Goal: Check status: Check status

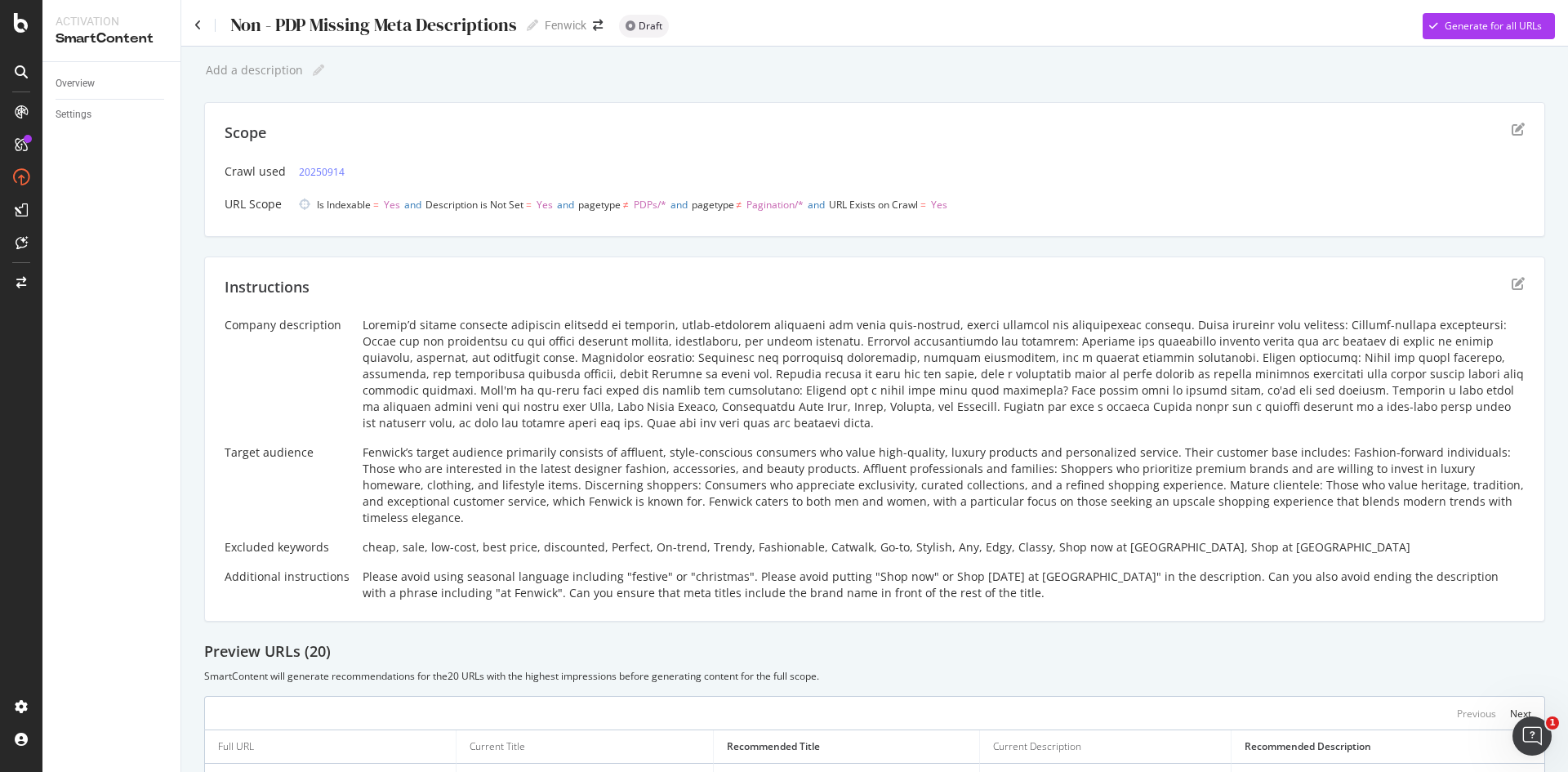
scroll to position [465, 0]
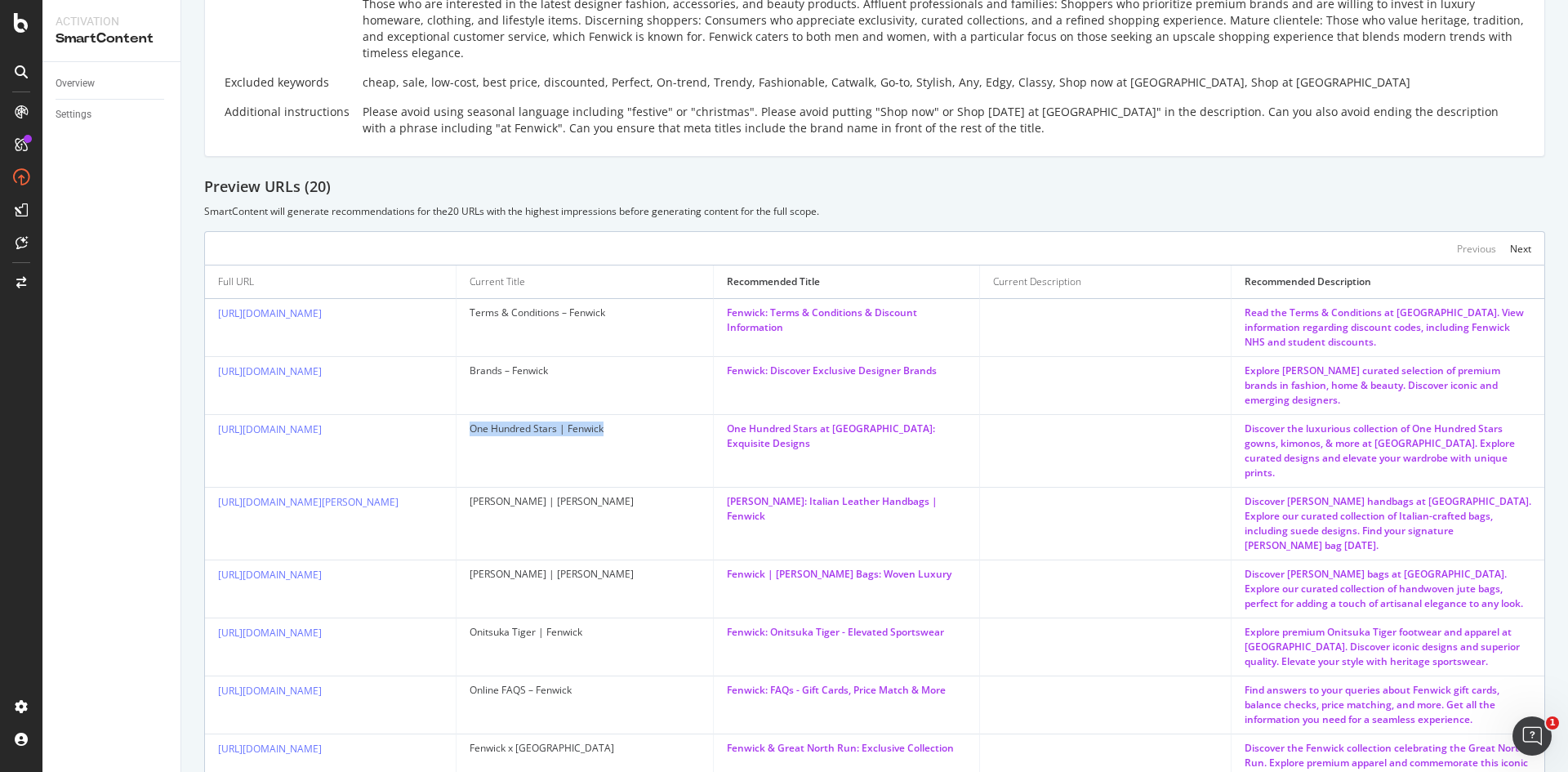
drag, startPoint x: 470, startPoint y: 413, endPoint x: 614, endPoint y: 419, distance: 144.1
click at [614, 419] on td "One Hundred Stars | Fenwick" at bounding box center [585, 450] width 258 height 72
copy div "One Hundred Stars | Fenwick"
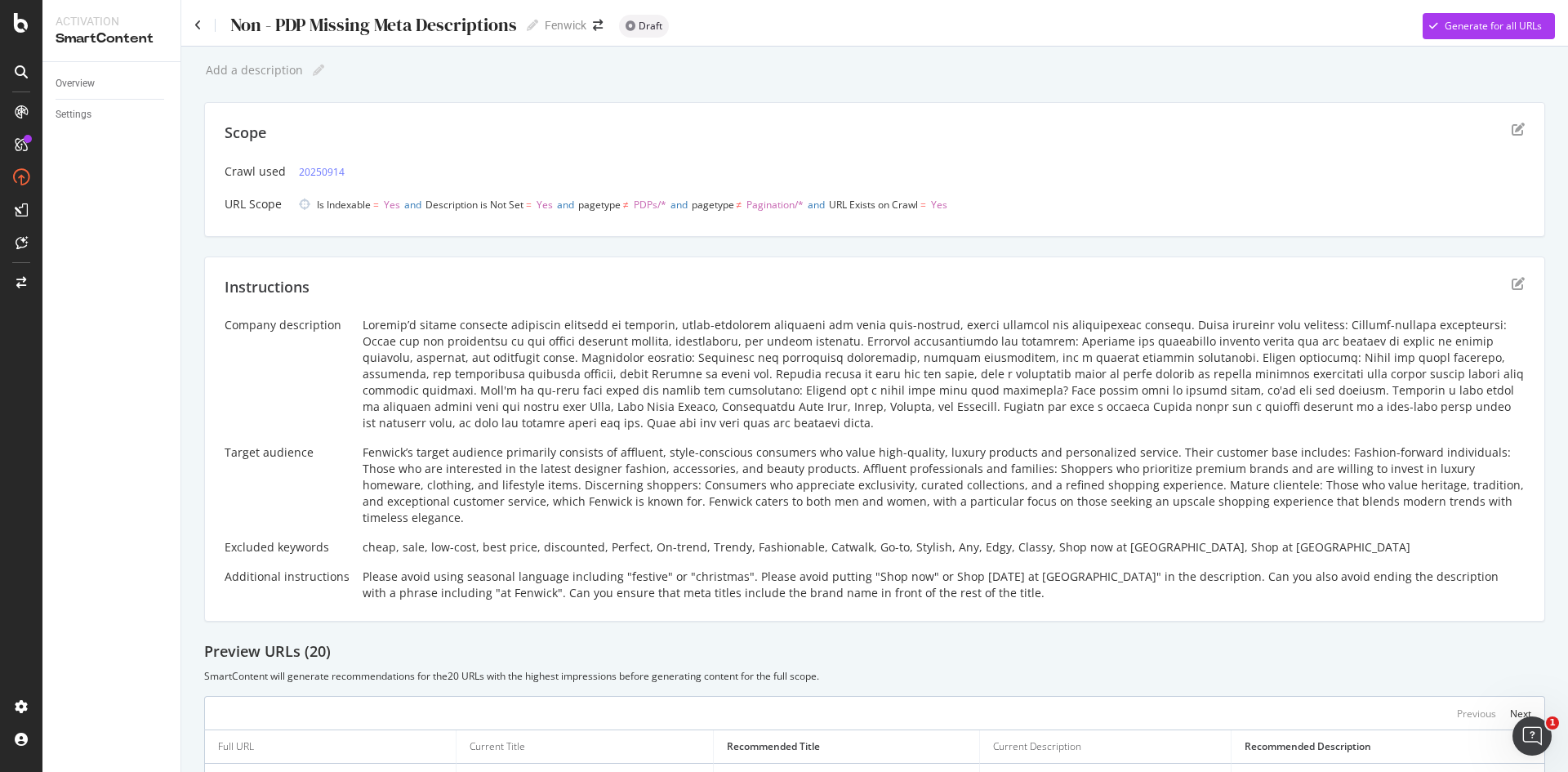
click at [1496, 126] on div "Scope" at bounding box center [874, 143] width 1300 height 41
click at [1511, 285] on icon "edit" at bounding box center [1517, 283] width 13 height 13
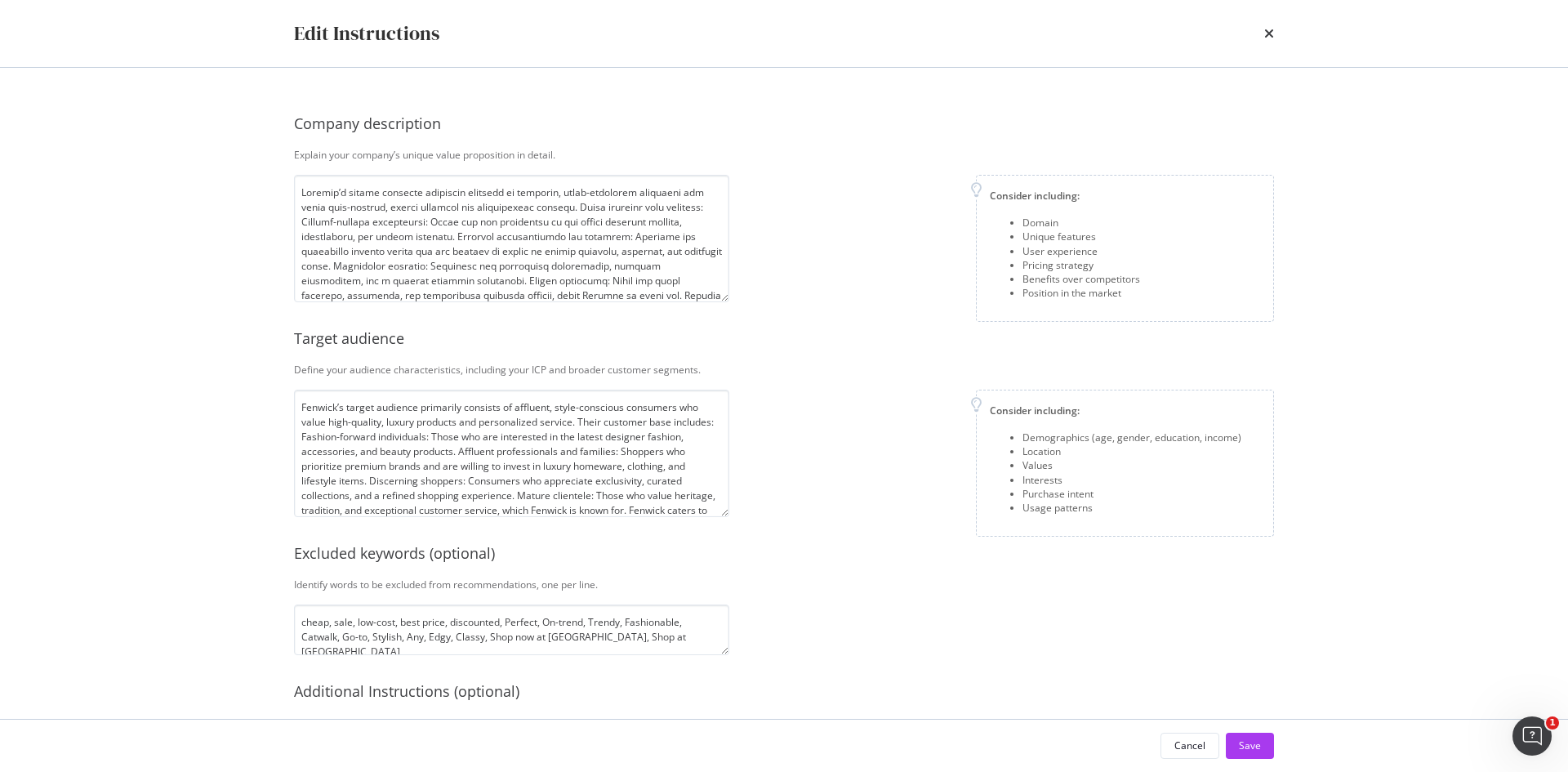
scroll to position [183, 0]
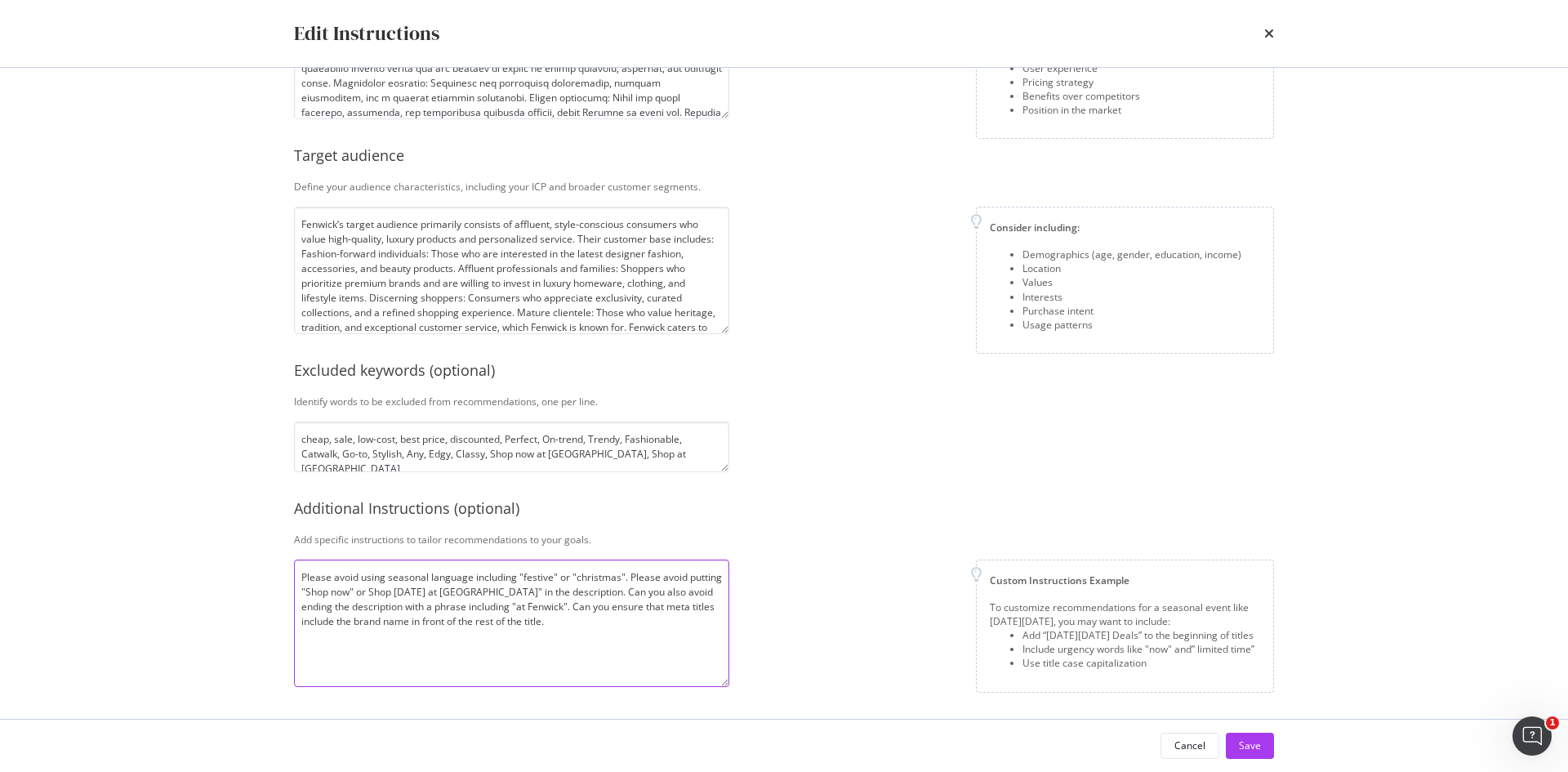
drag, startPoint x: 515, startPoint y: 623, endPoint x: 668, endPoint y: 609, distance: 153.6
click at [668, 609] on textarea "Please avoid using seasonal language including "festive" or "christmas". Please…" at bounding box center [511, 623] width 435 height 127
click at [406, 620] on textarea "Please avoid using seasonal language including "festive" or "christmas". Please…" at bounding box center [511, 623] width 435 height 127
click at [484, 624] on textarea "Please avoid using seasonal language including "festive" or "christmas". Please…" at bounding box center [511, 623] width 435 height 127
type textarea "Please avoid using seasonal language including "festive" or "christmas". Please…"
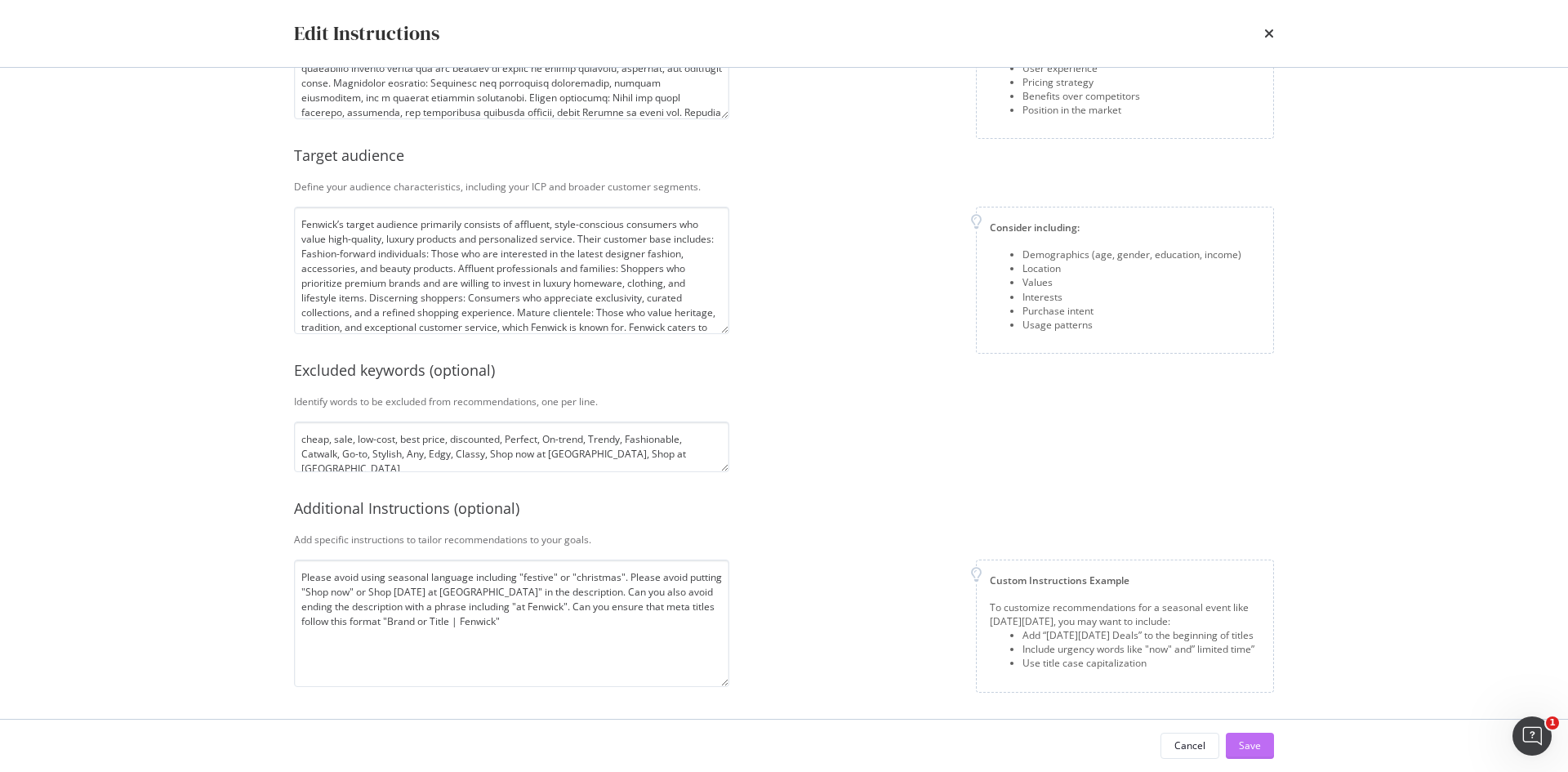
click at [1248, 741] on div "Save" at bounding box center [1250, 745] width 22 height 14
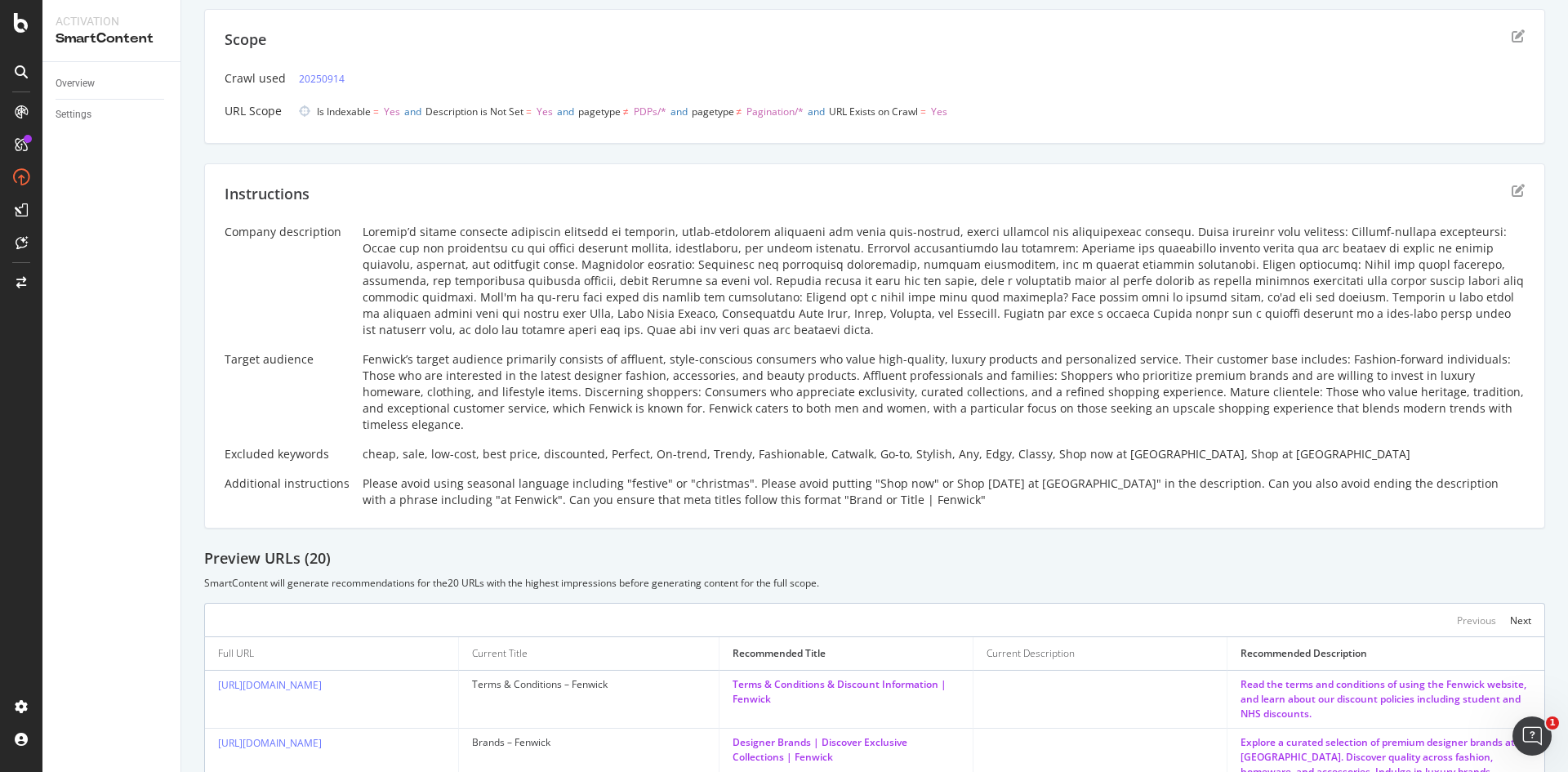
scroll to position [0, 0]
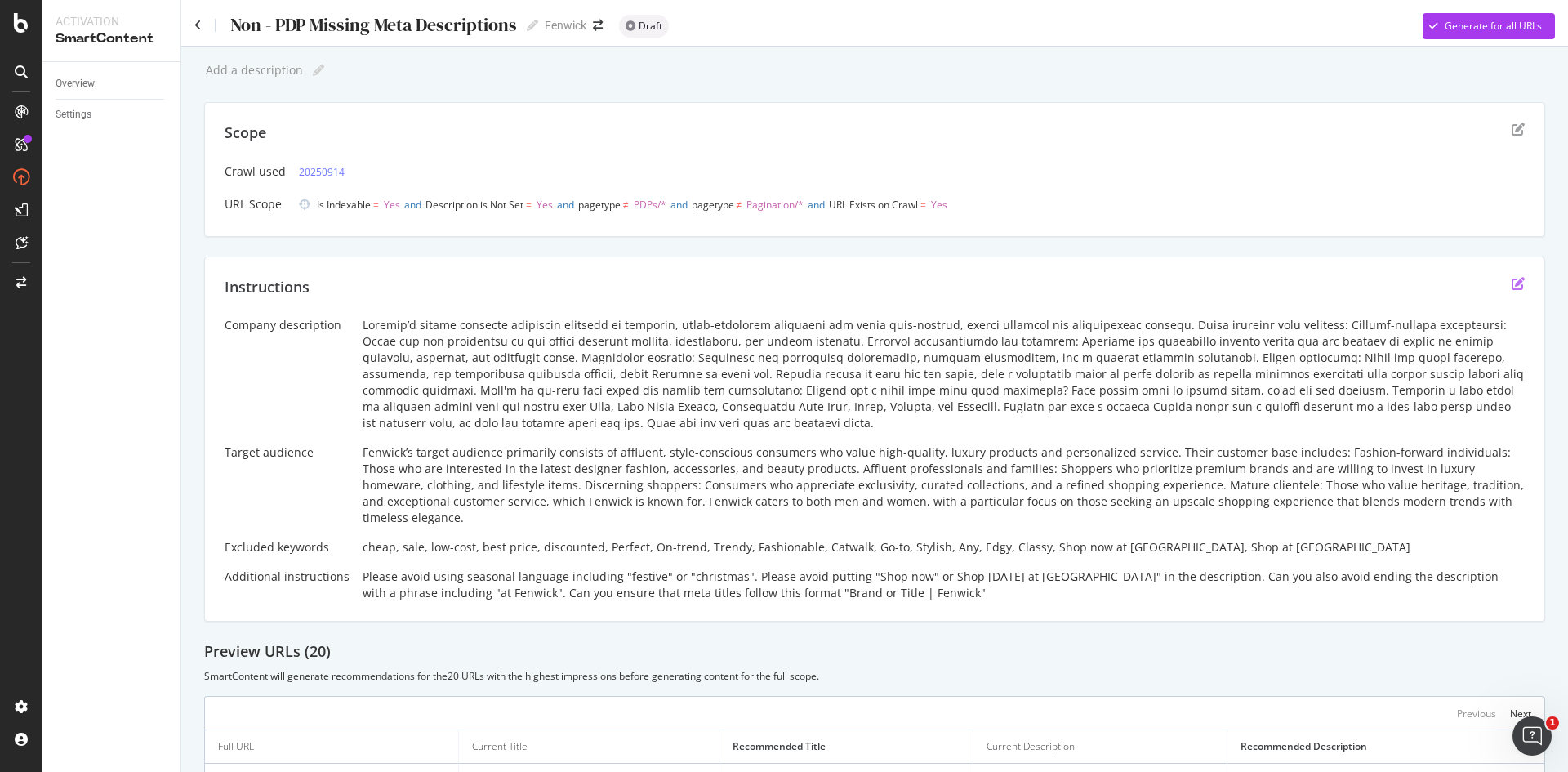
click at [1511, 278] on icon "edit" at bounding box center [1517, 283] width 13 height 13
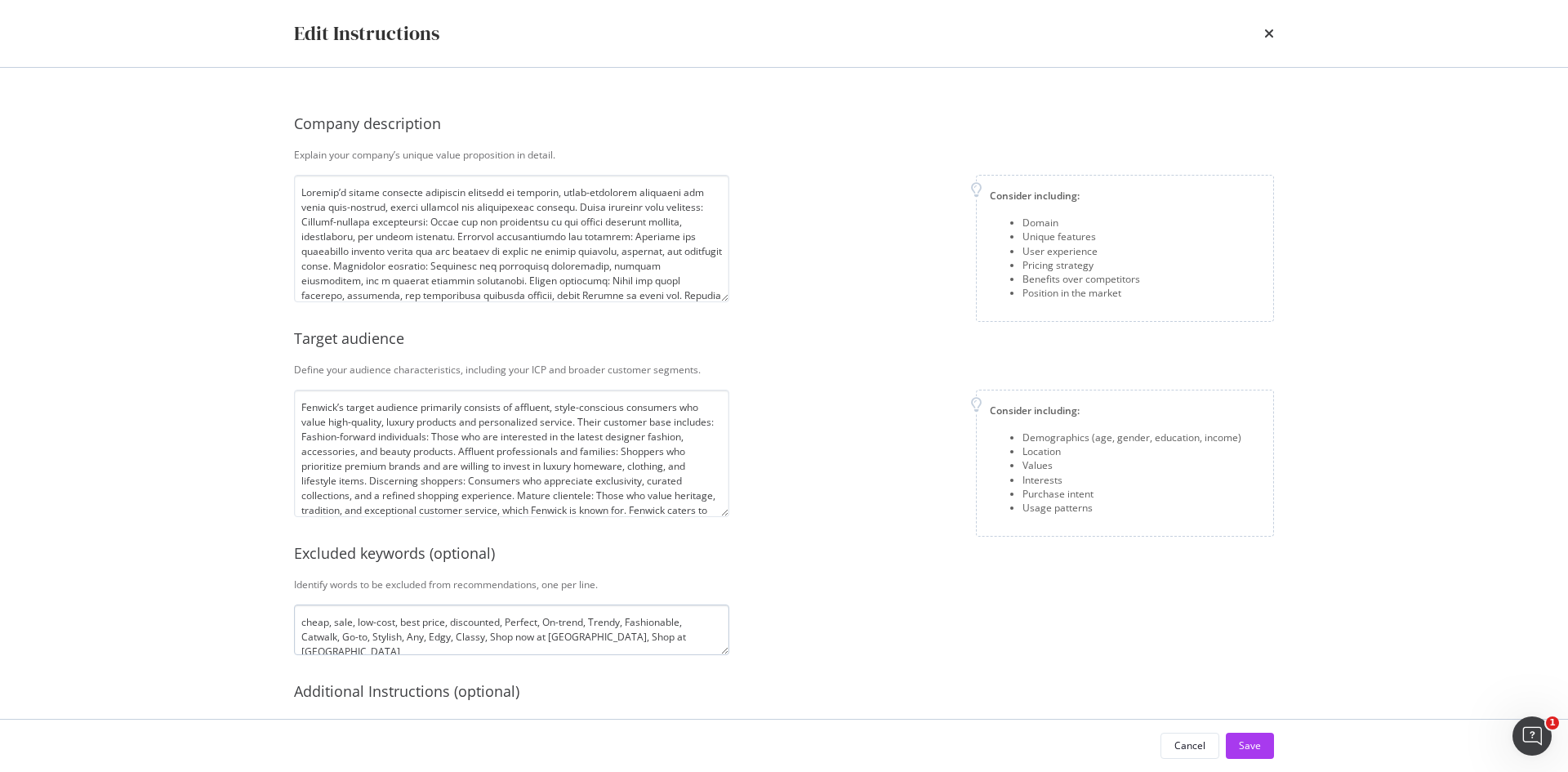
scroll to position [183, 0]
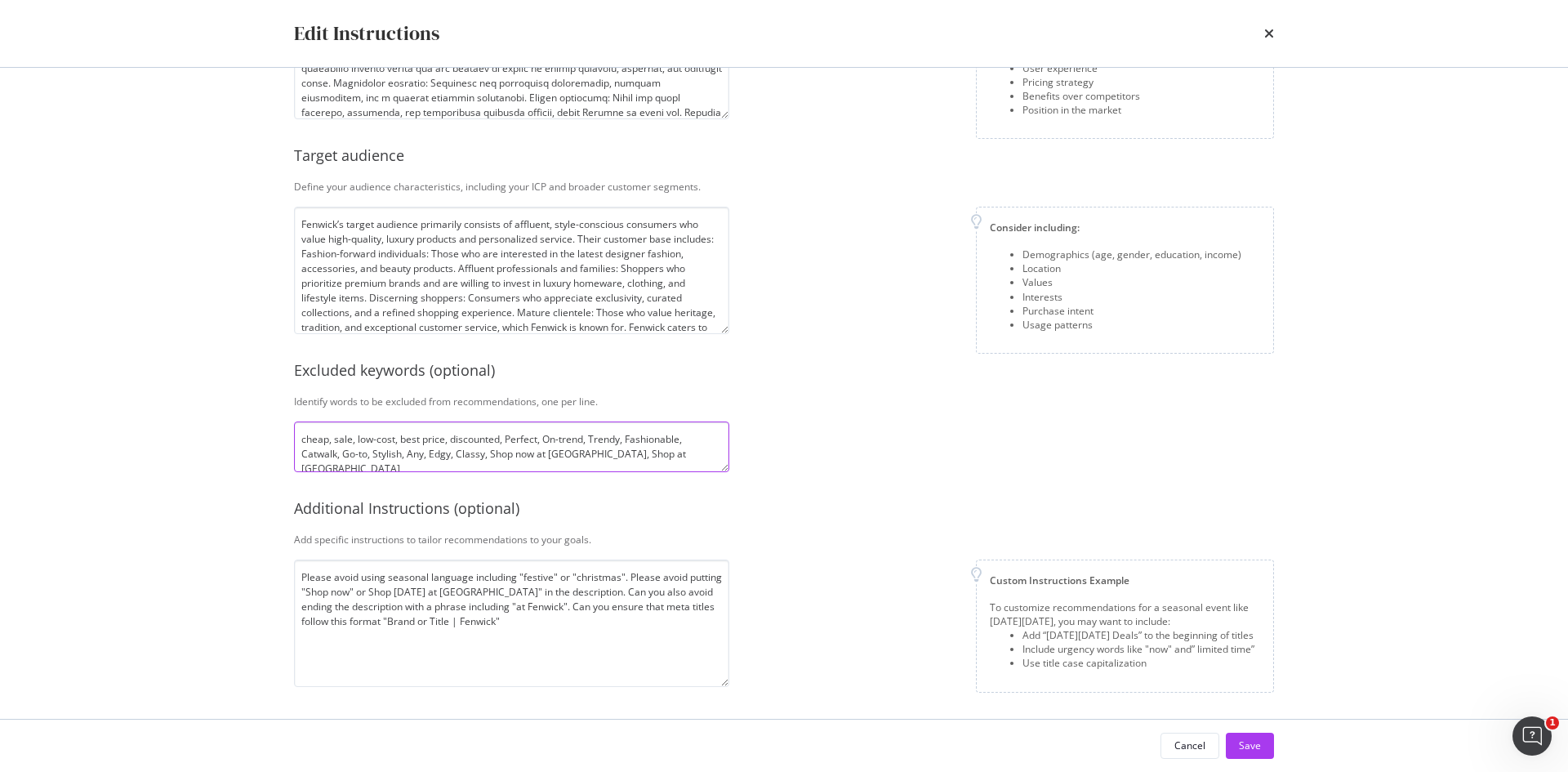
click at [673, 450] on textarea "cheap, sale, low-cost, best price, discounted, Perfect, On-trend, Trendy, Fashi…" at bounding box center [511, 447] width 435 height 51
type textarea "cheap, sale, low-cost, best price, discounted, Perfect, On-trend, Trendy, Fashi…"
click at [1250, 748] on div "Save" at bounding box center [1250, 745] width 22 height 14
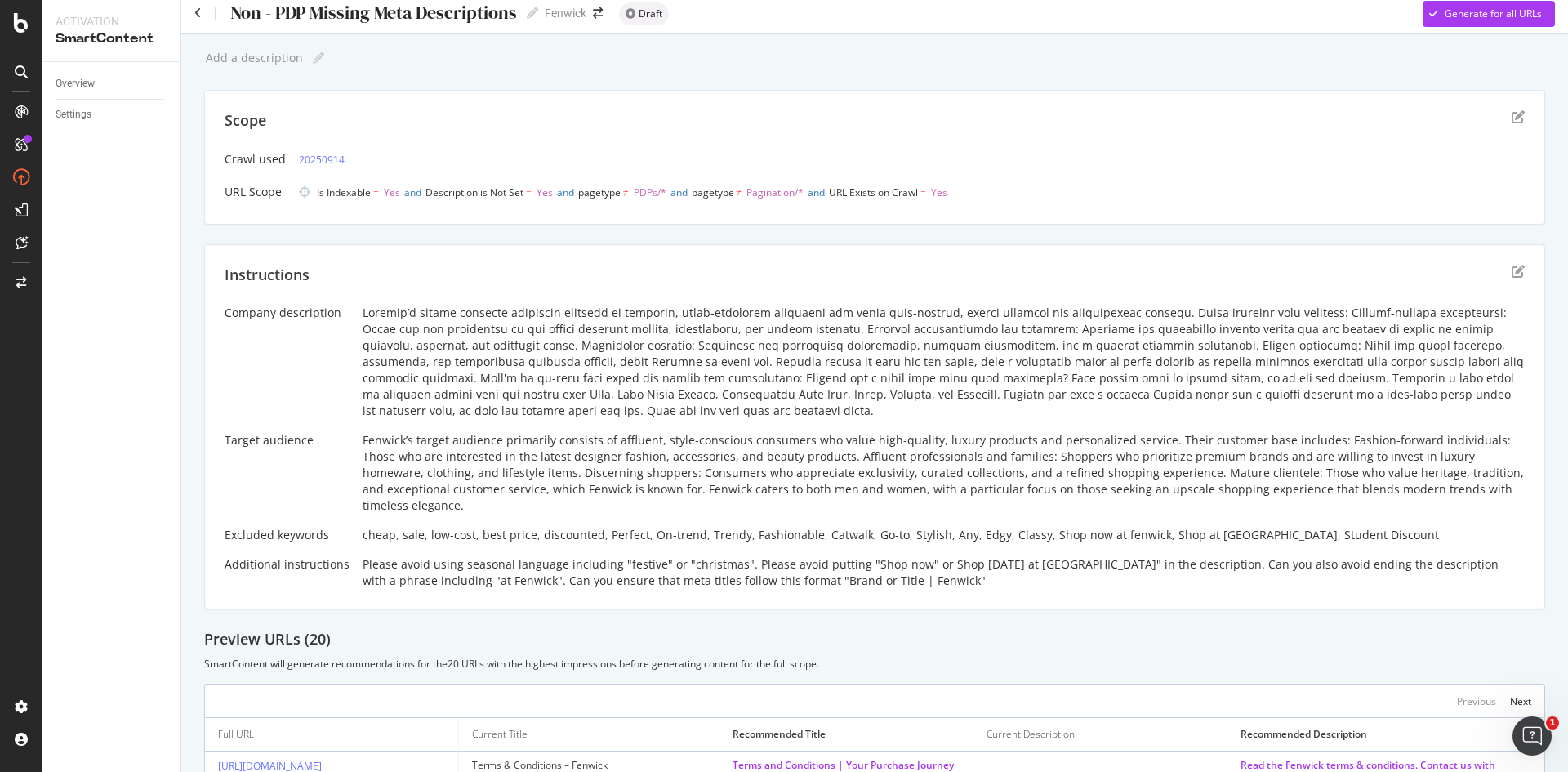
scroll to position [0, 0]
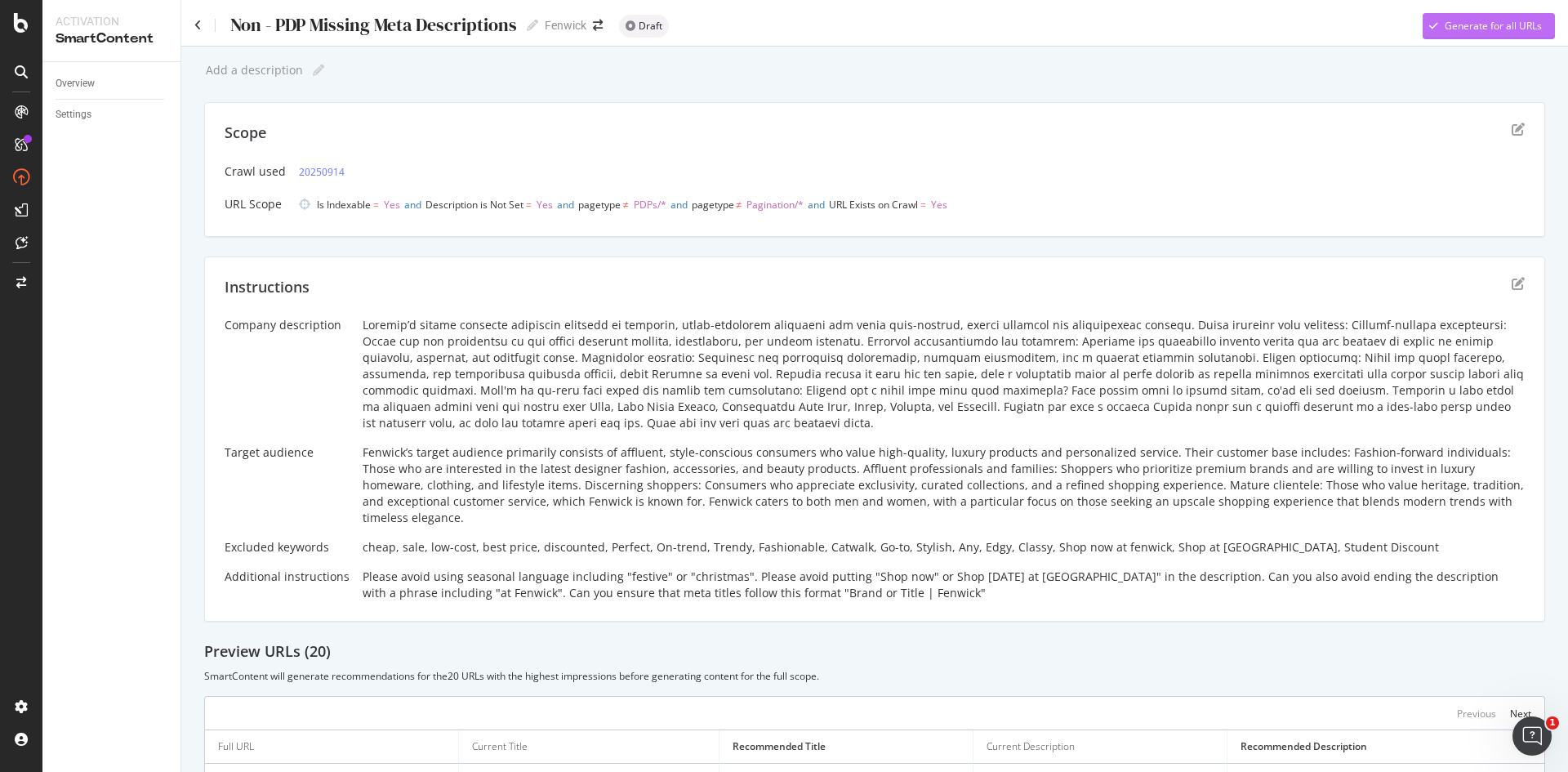
click at [1445, 23] on div "Generate for all URLs" at bounding box center [1494, 26] width 97 height 14
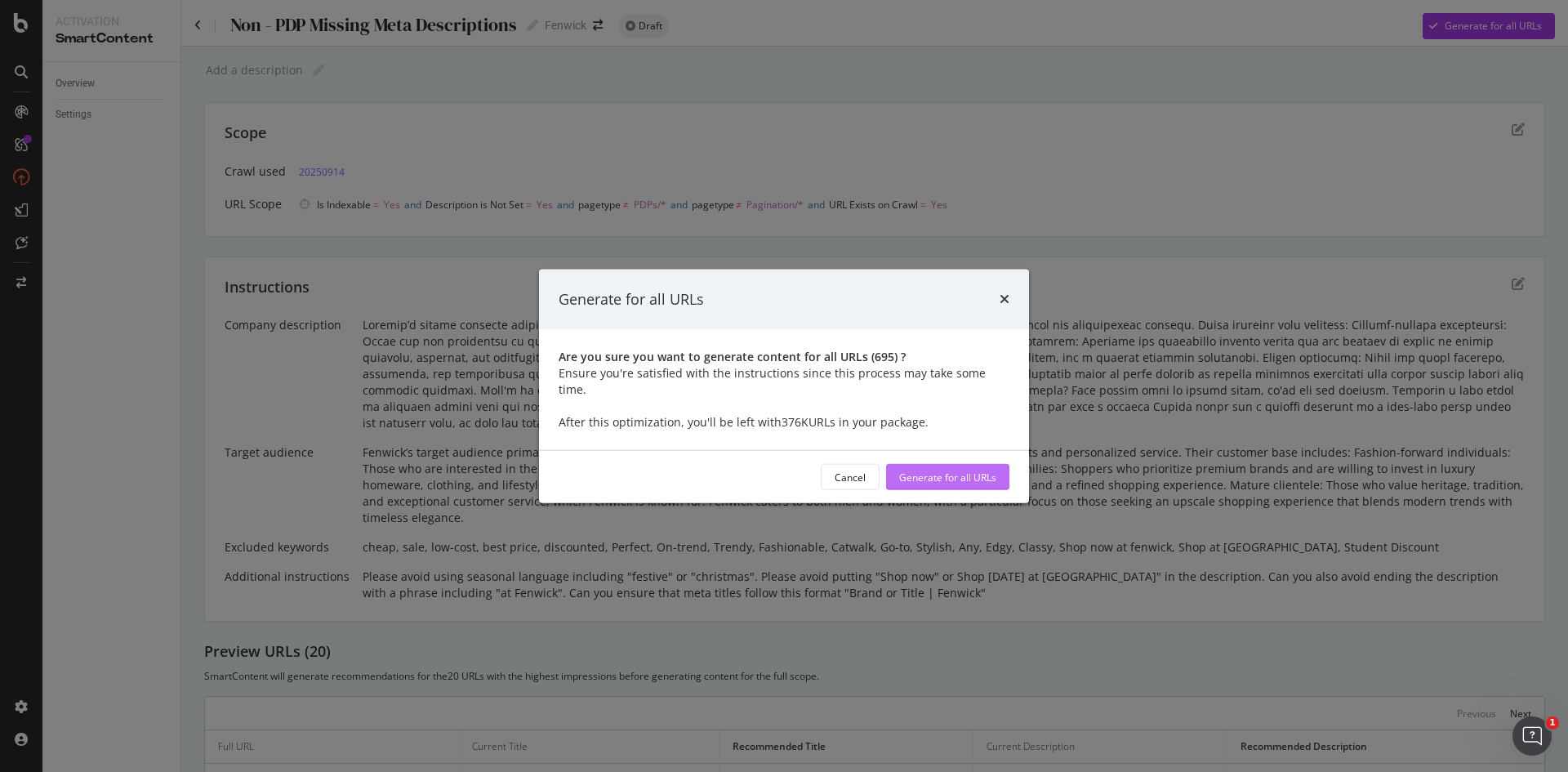
click at [932, 465] on div "Generate for all URLs" at bounding box center [948, 477] width 97 height 25
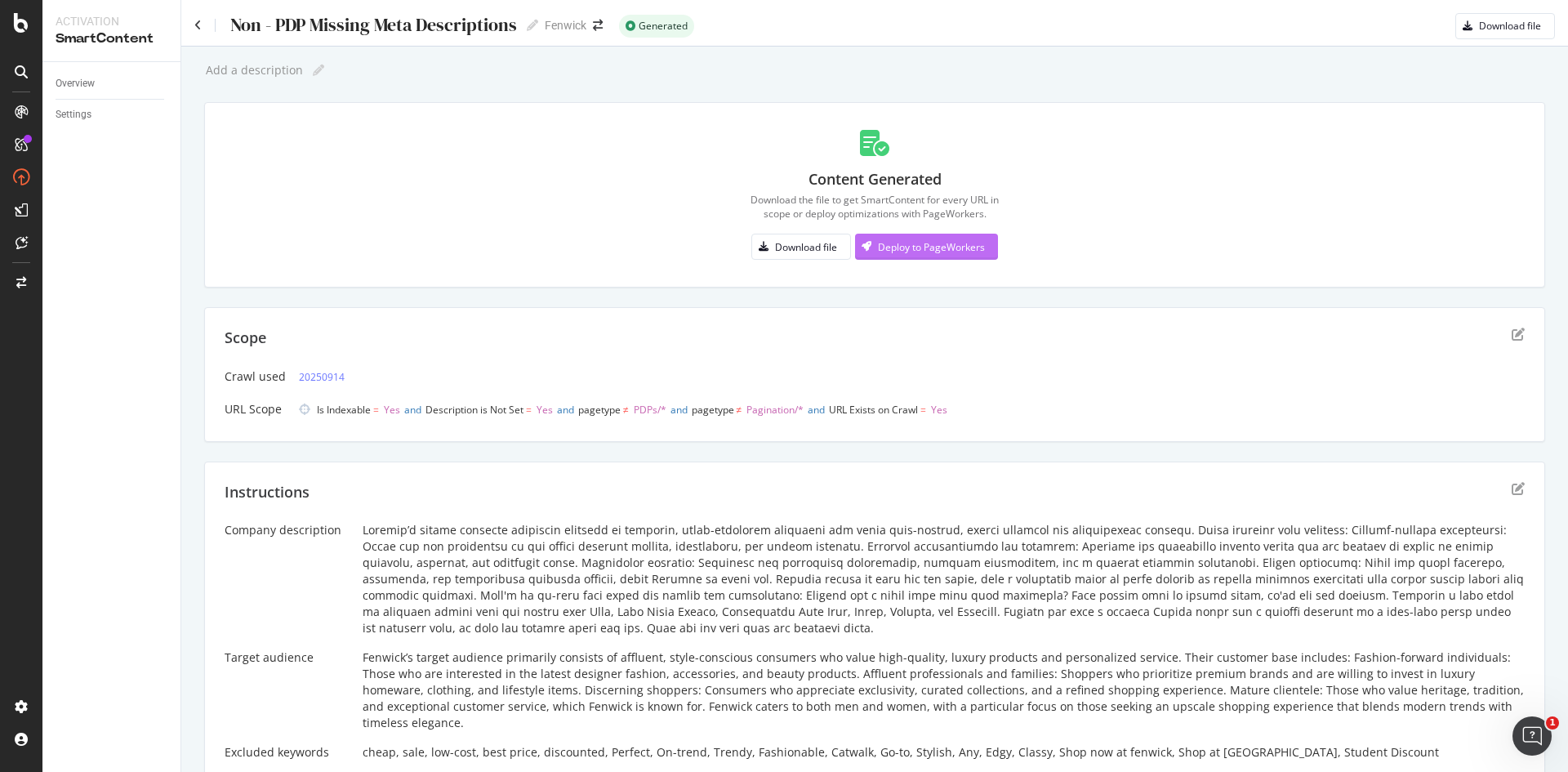
click at [952, 248] on div "Deploy to PageWorkers" at bounding box center [931, 247] width 107 height 14
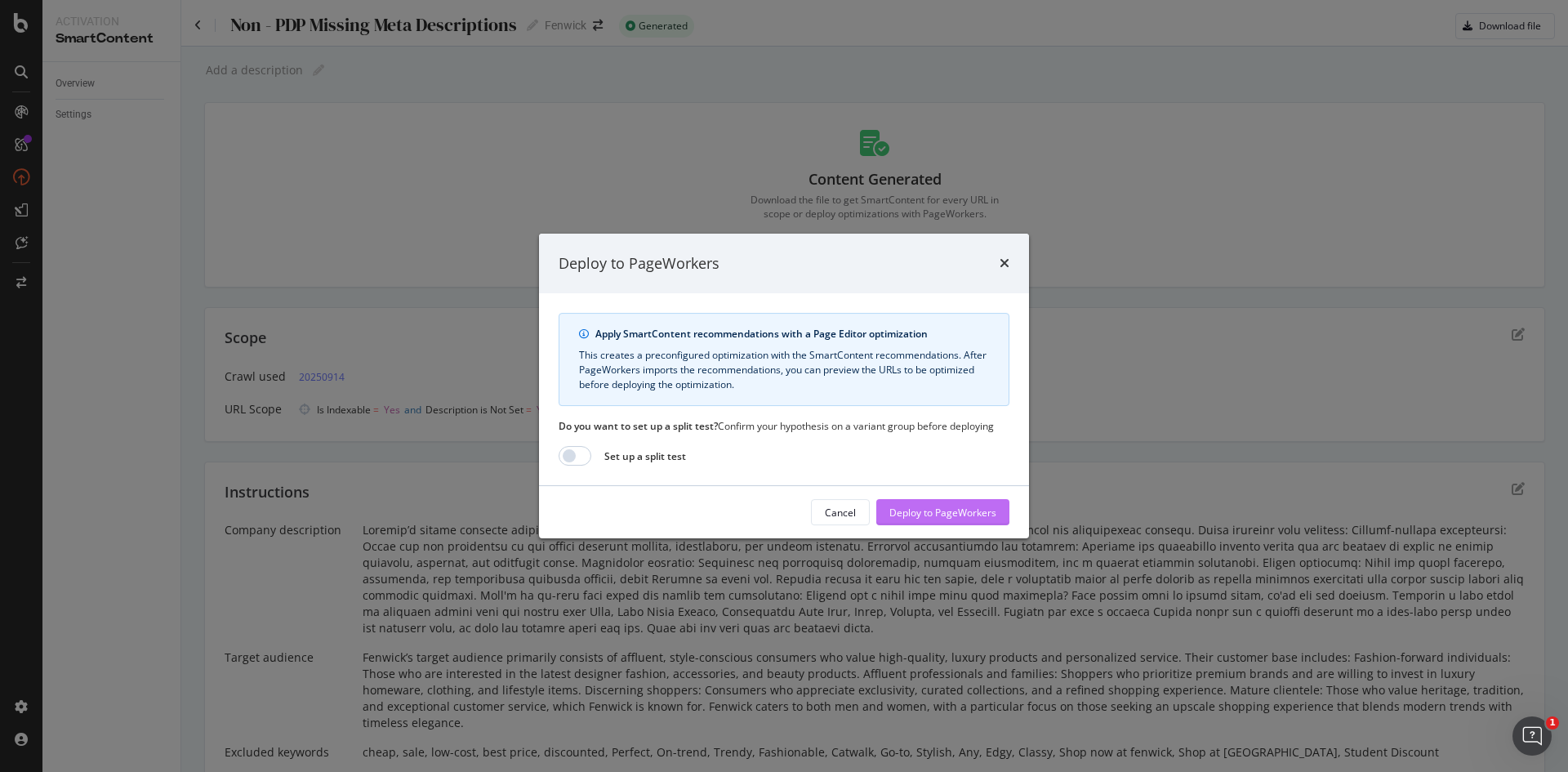
click at [933, 510] on div "Deploy to PageWorkers" at bounding box center [943, 513] width 107 height 14
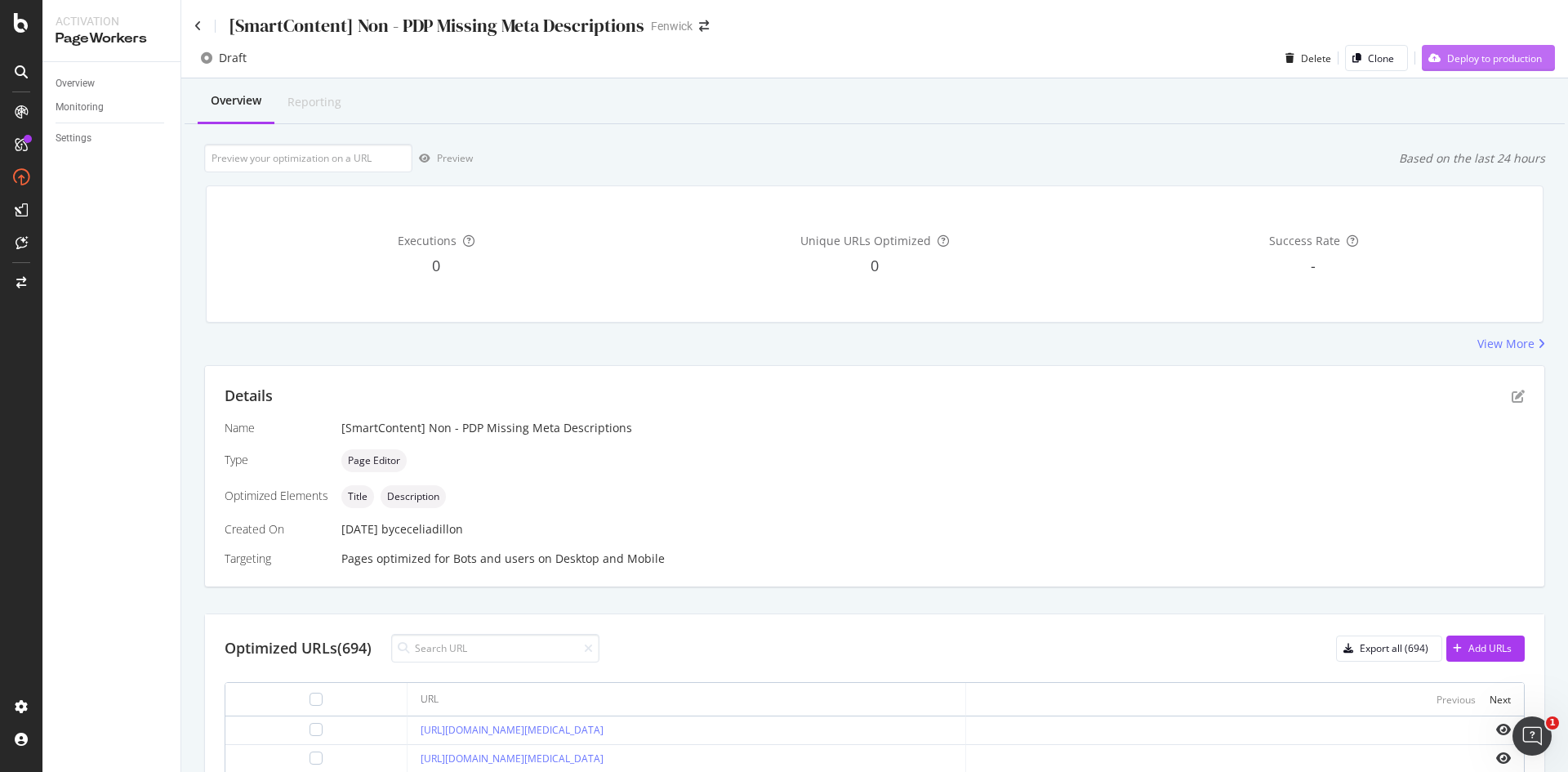
click at [1472, 52] on div "Deploy to production" at bounding box center [1495, 59] width 95 height 14
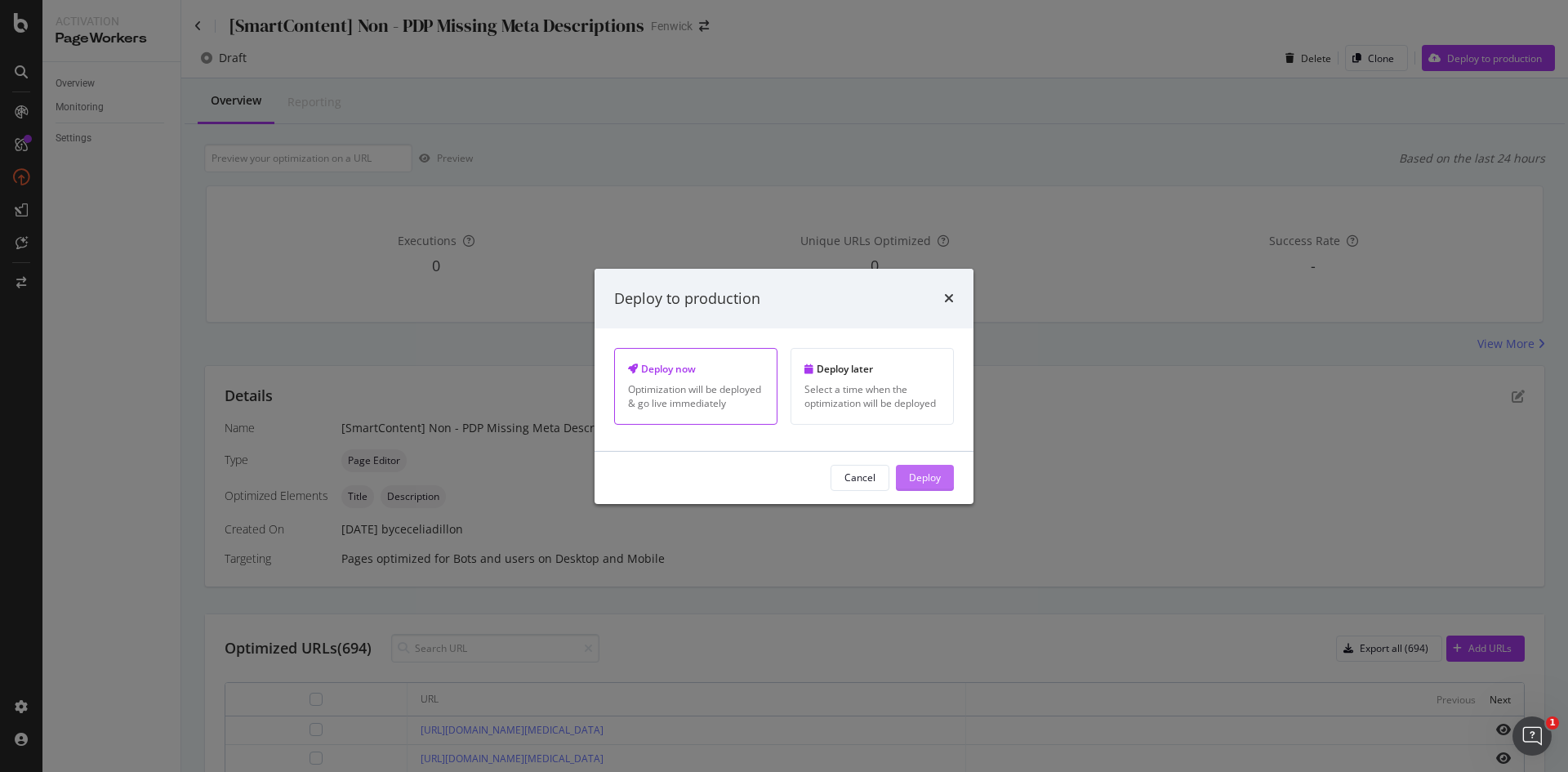
click at [920, 482] on div "Deploy" at bounding box center [925, 477] width 32 height 14
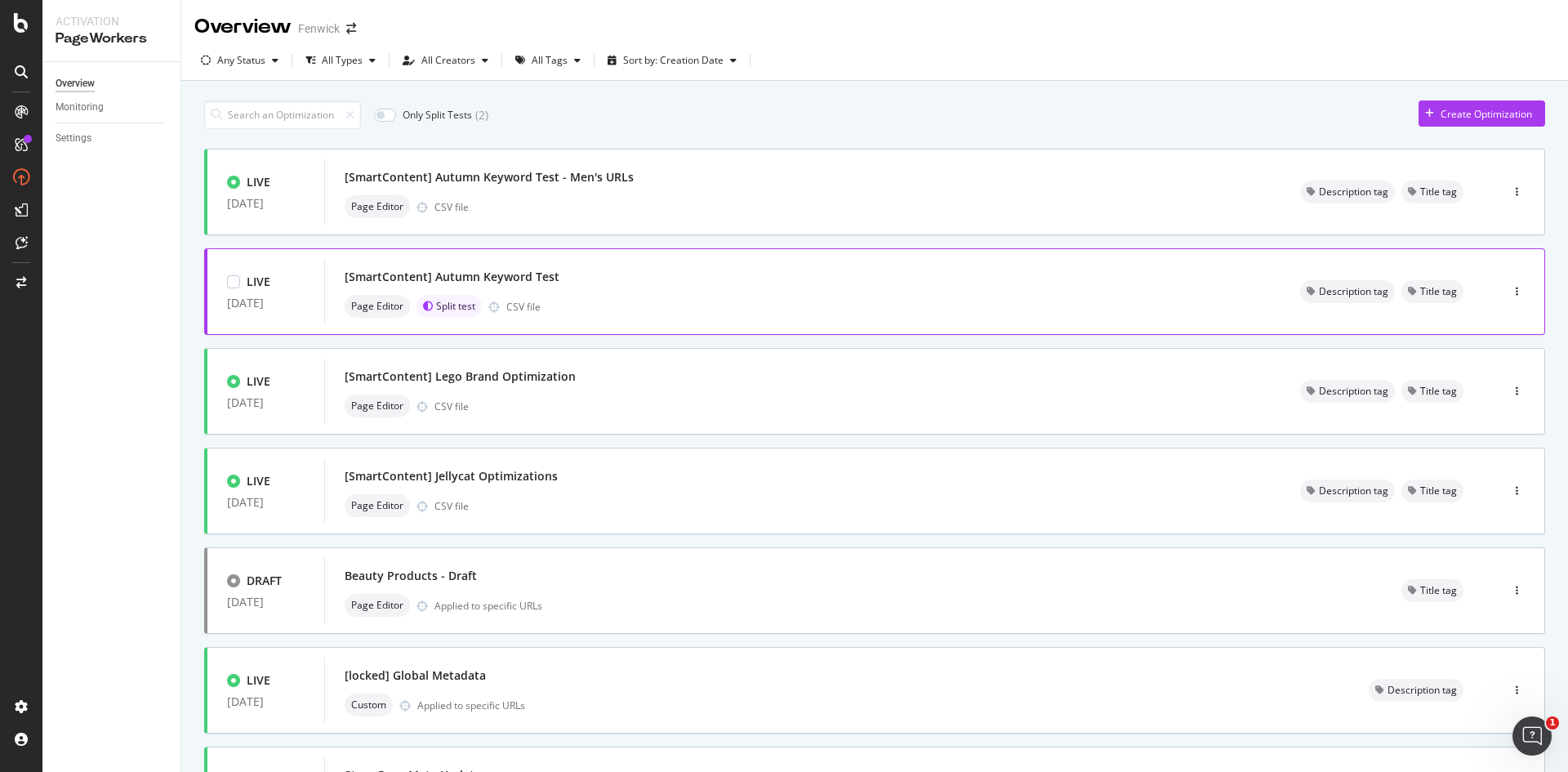
click at [569, 270] on div "[SmartContent] Autumn Keyword Test" at bounding box center [803, 277] width 916 height 23
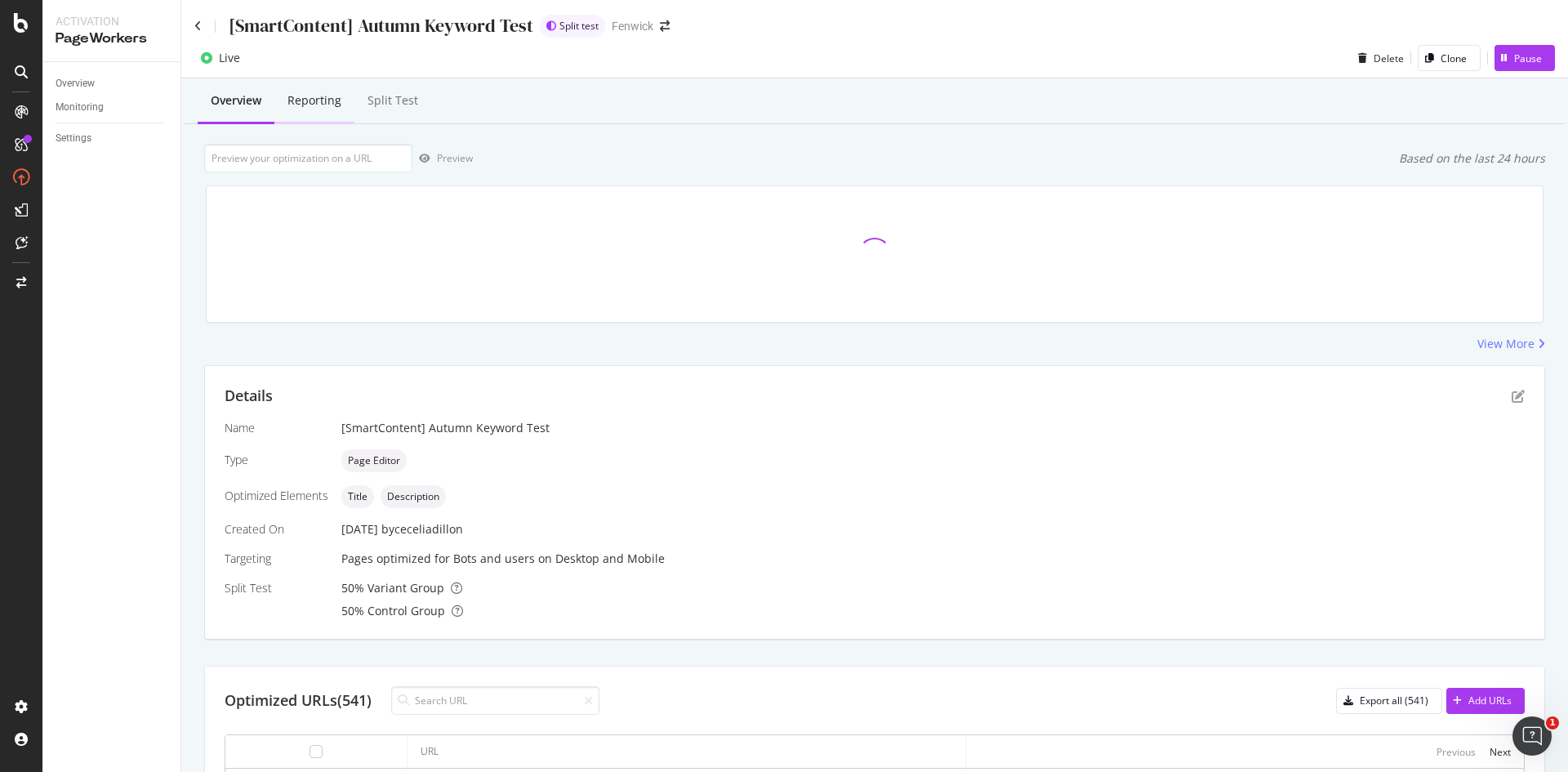
click at [307, 110] on div "Reporting" at bounding box center [314, 101] width 80 height 45
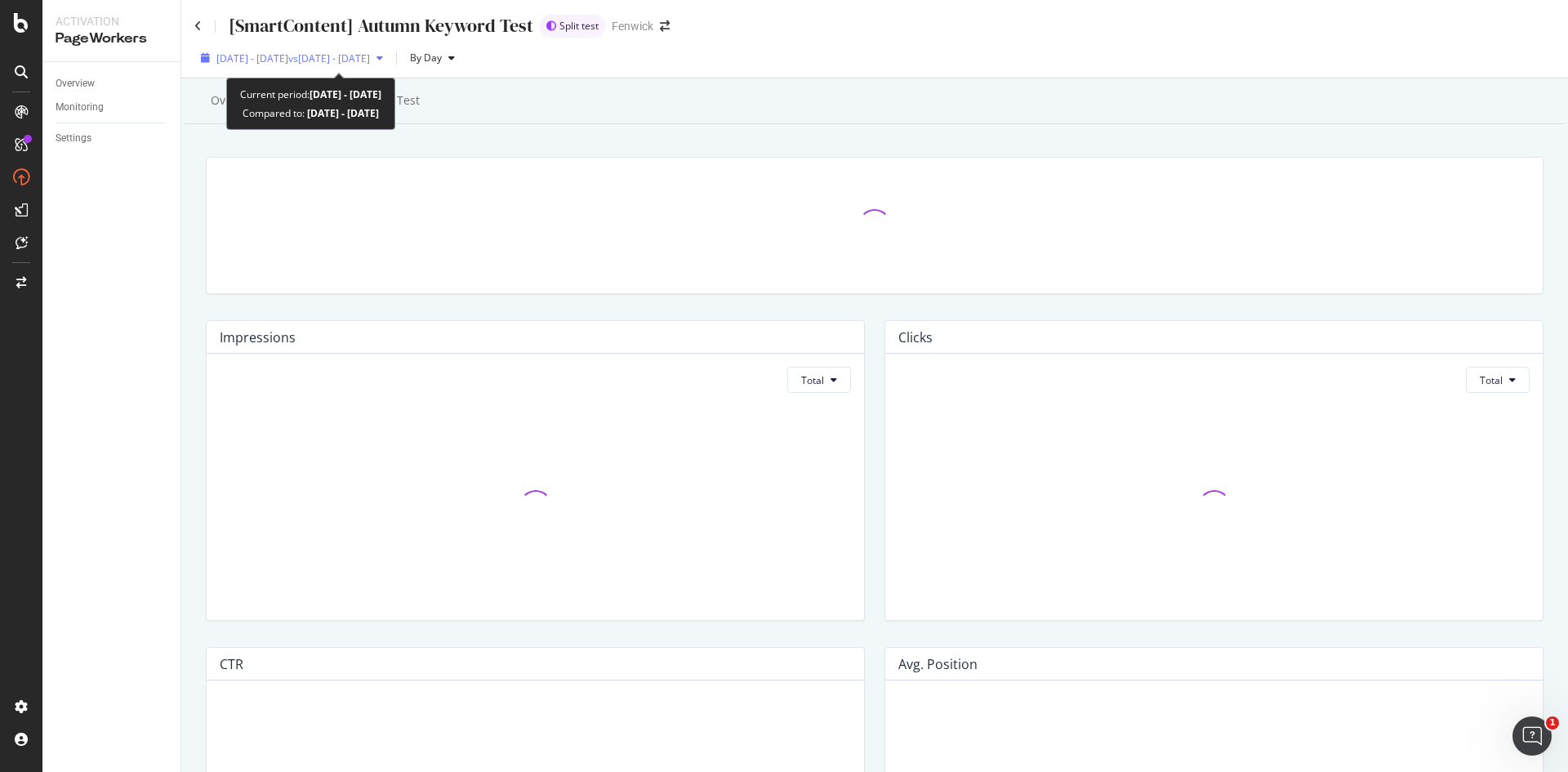
click at [289, 59] on span "2025 Aug. 16th - Sep. 12th" at bounding box center [252, 59] width 71 height 14
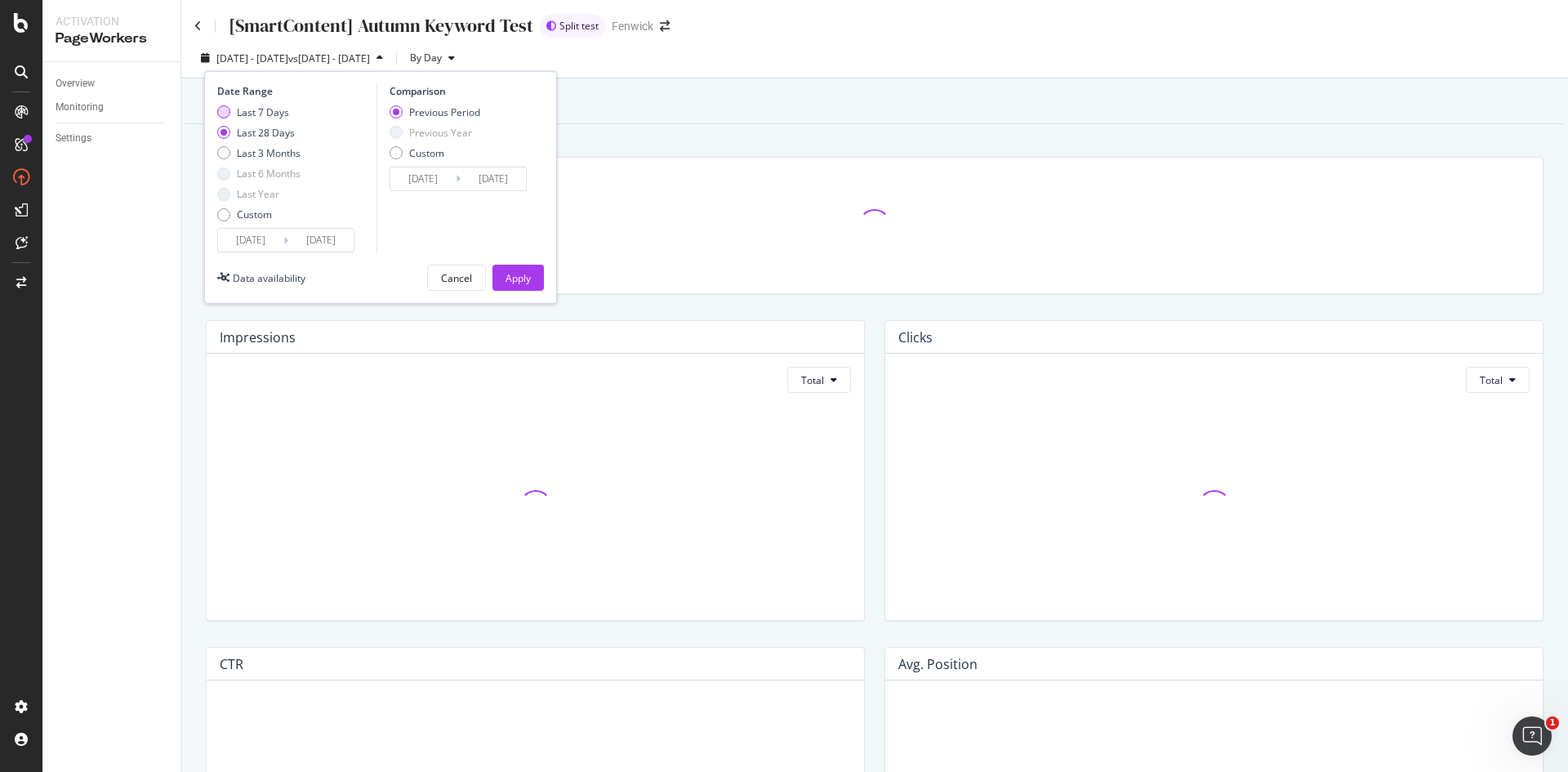
click at [248, 110] on div "Last 7 Days" at bounding box center [263, 112] width 53 height 14
type input "2025/09/06"
type input "2025/08/30"
type input "2025/09/05"
click at [525, 275] on div "Apply" at bounding box center [519, 278] width 26 height 14
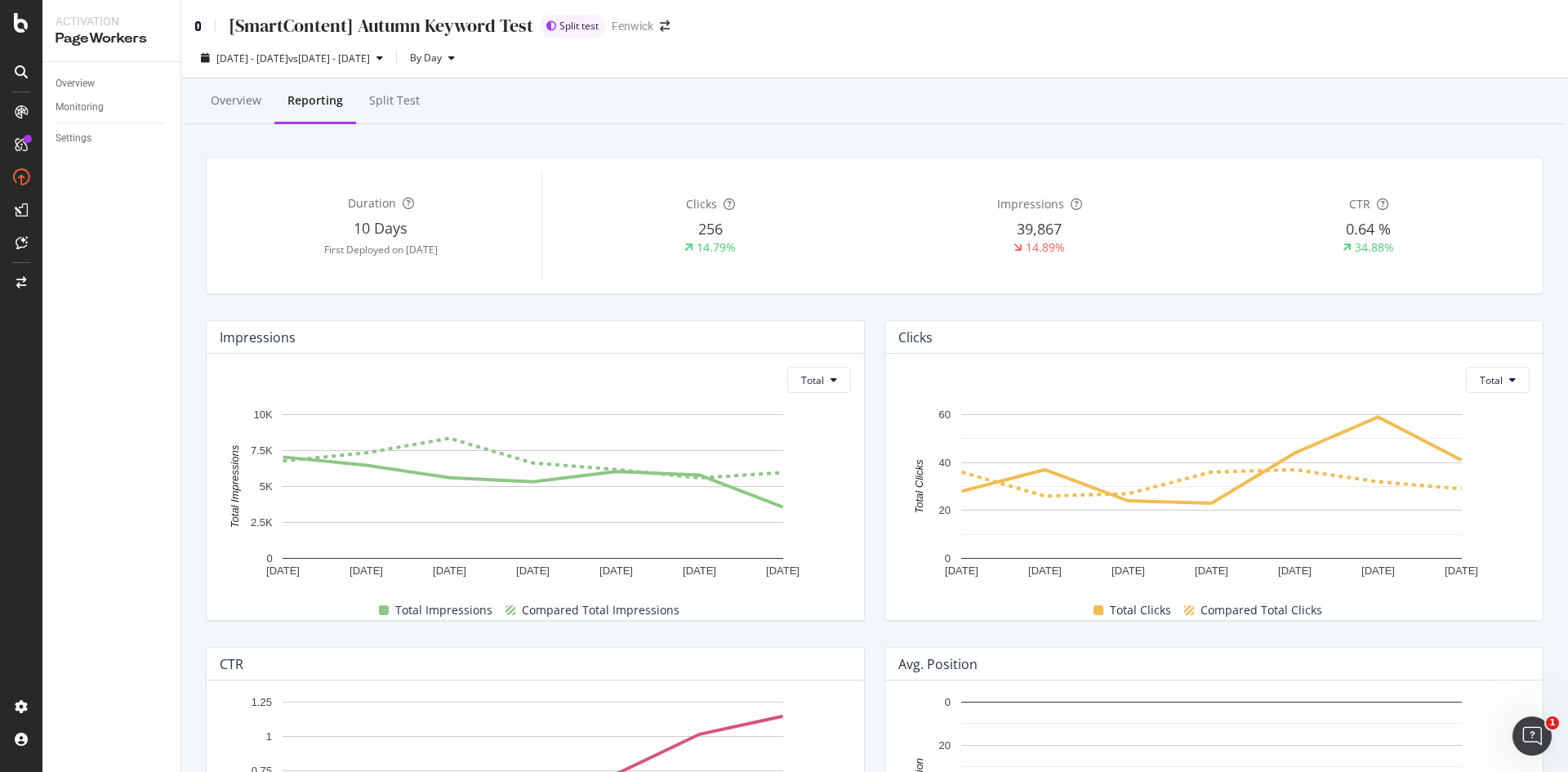
click at [198, 22] on icon at bounding box center [197, 27] width 7 height 12
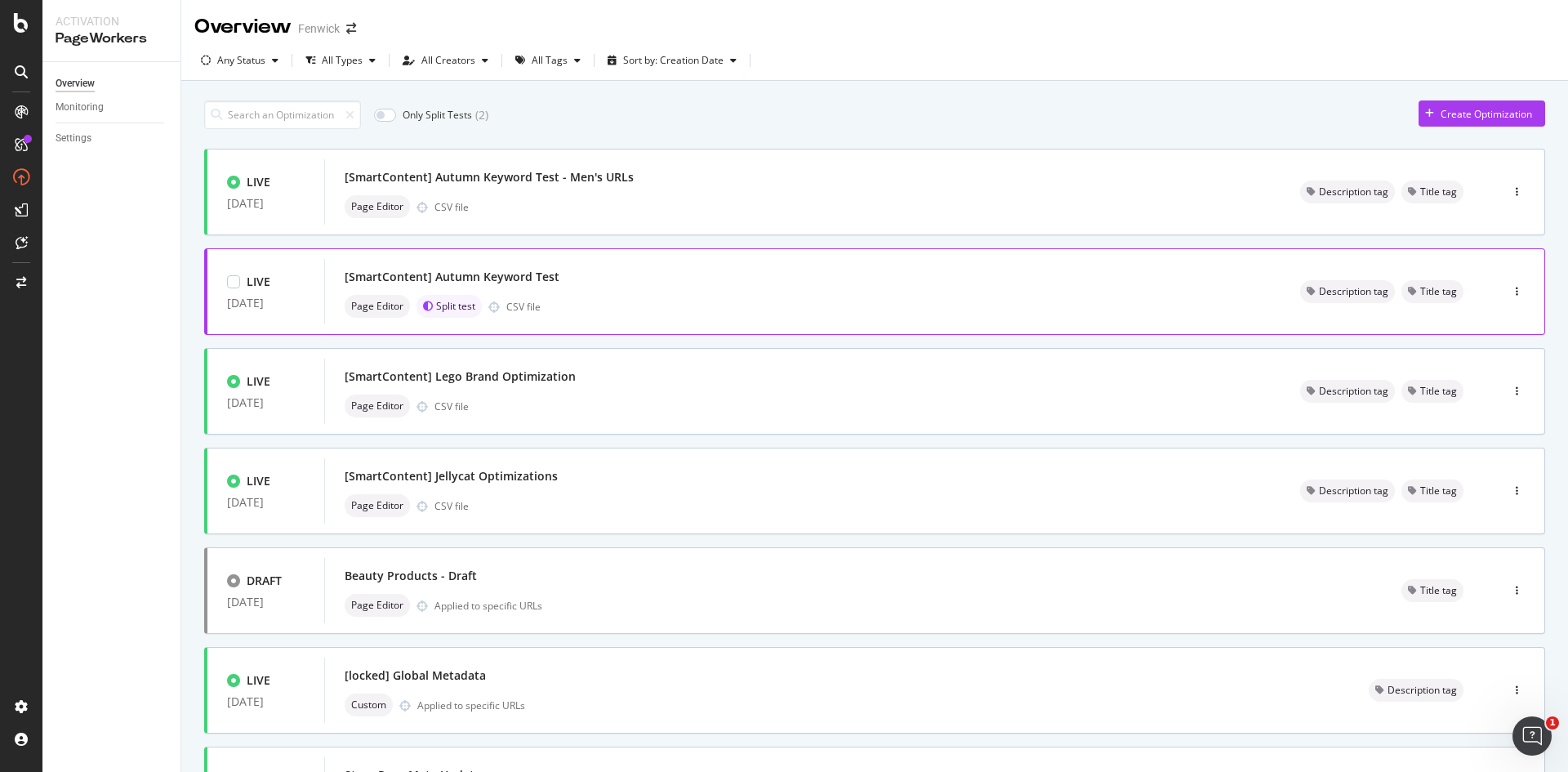
click at [547, 278] on div "[SmartContent] Autumn Keyword Test" at bounding box center [452, 277] width 215 height 16
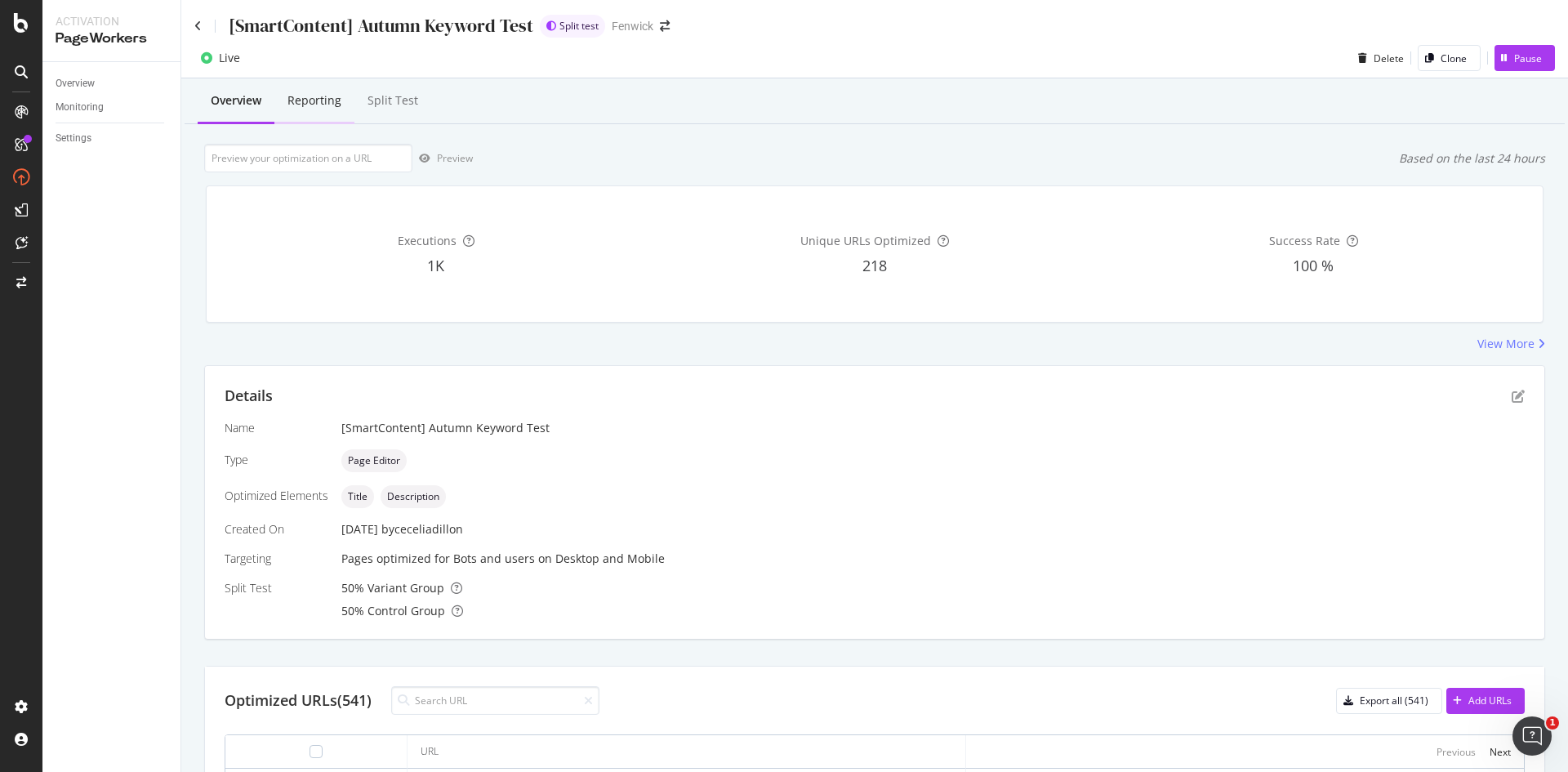
click at [303, 99] on div "Reporting" at bounding box center [314, 100] width 54 height 16
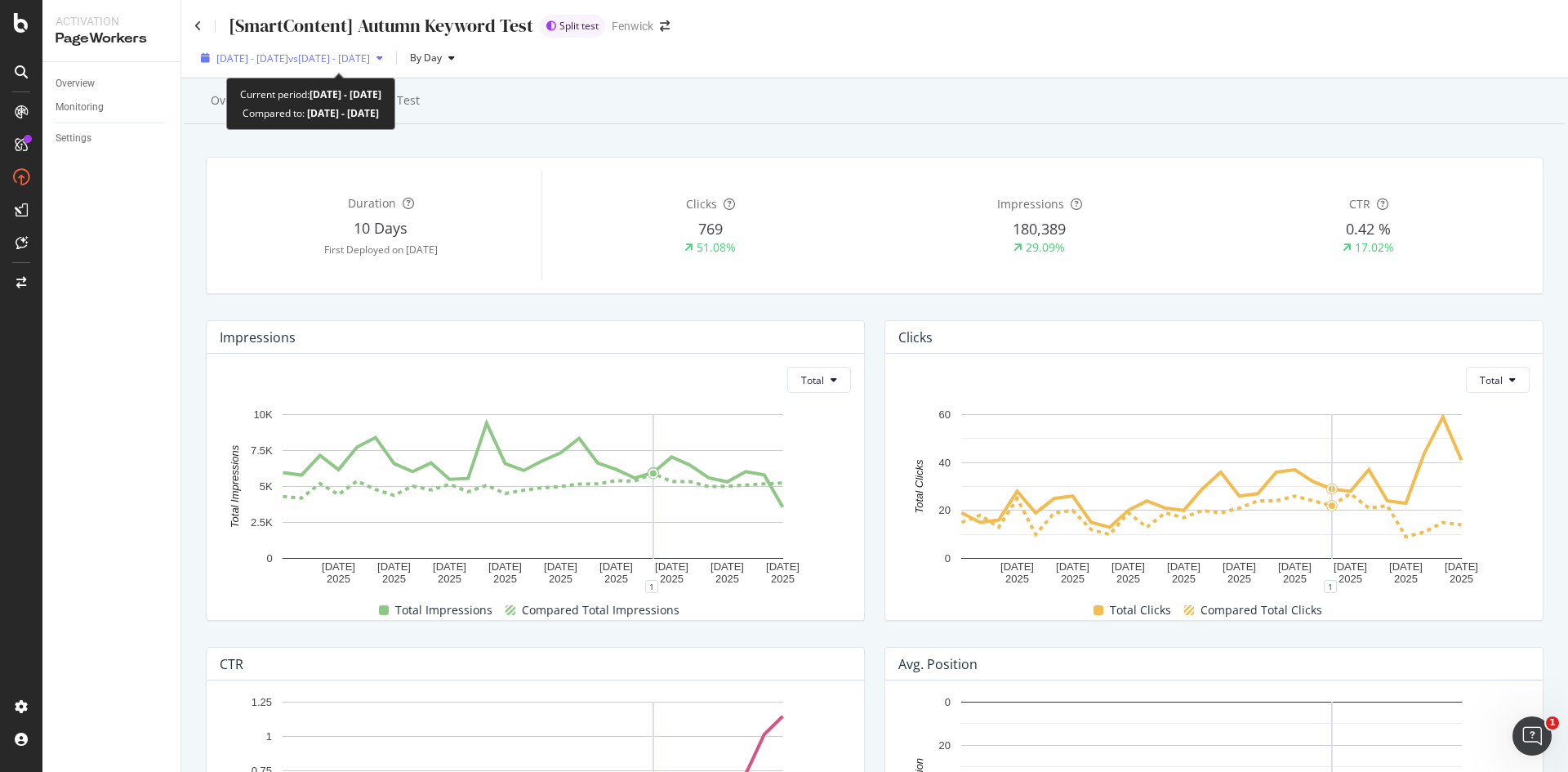
click at [370, 61] on span "vs 2025 Jul. 19th - Aug. 15th" at bounding box center [329, 59] width 81 height 14
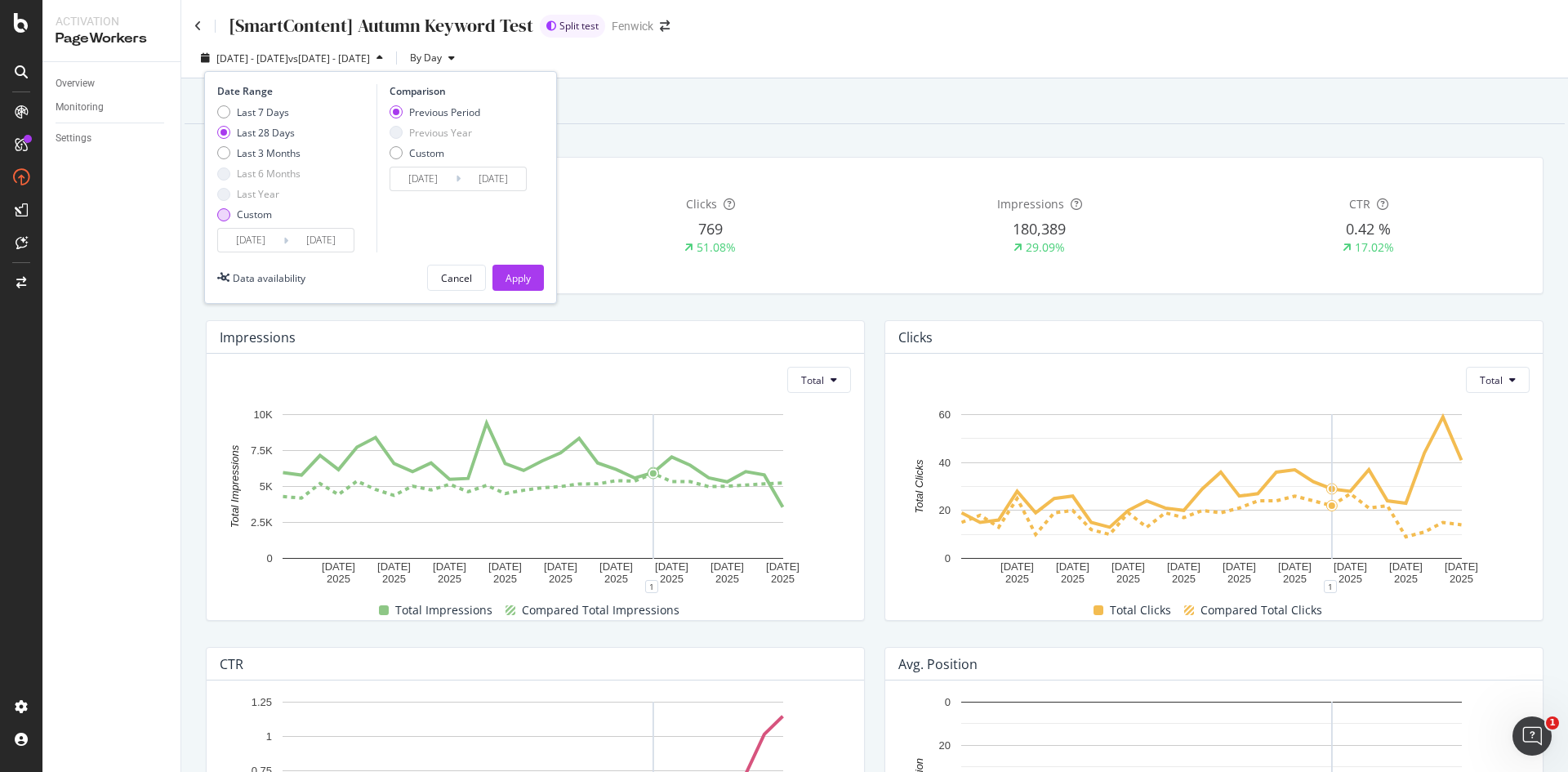
click at [227, 215] on div "Custom" at bounding box center [223, 214] width 13 height 13
click at [322, 232] on input "2025/09/12" at bounding box center [321, 240] width 65 height 23
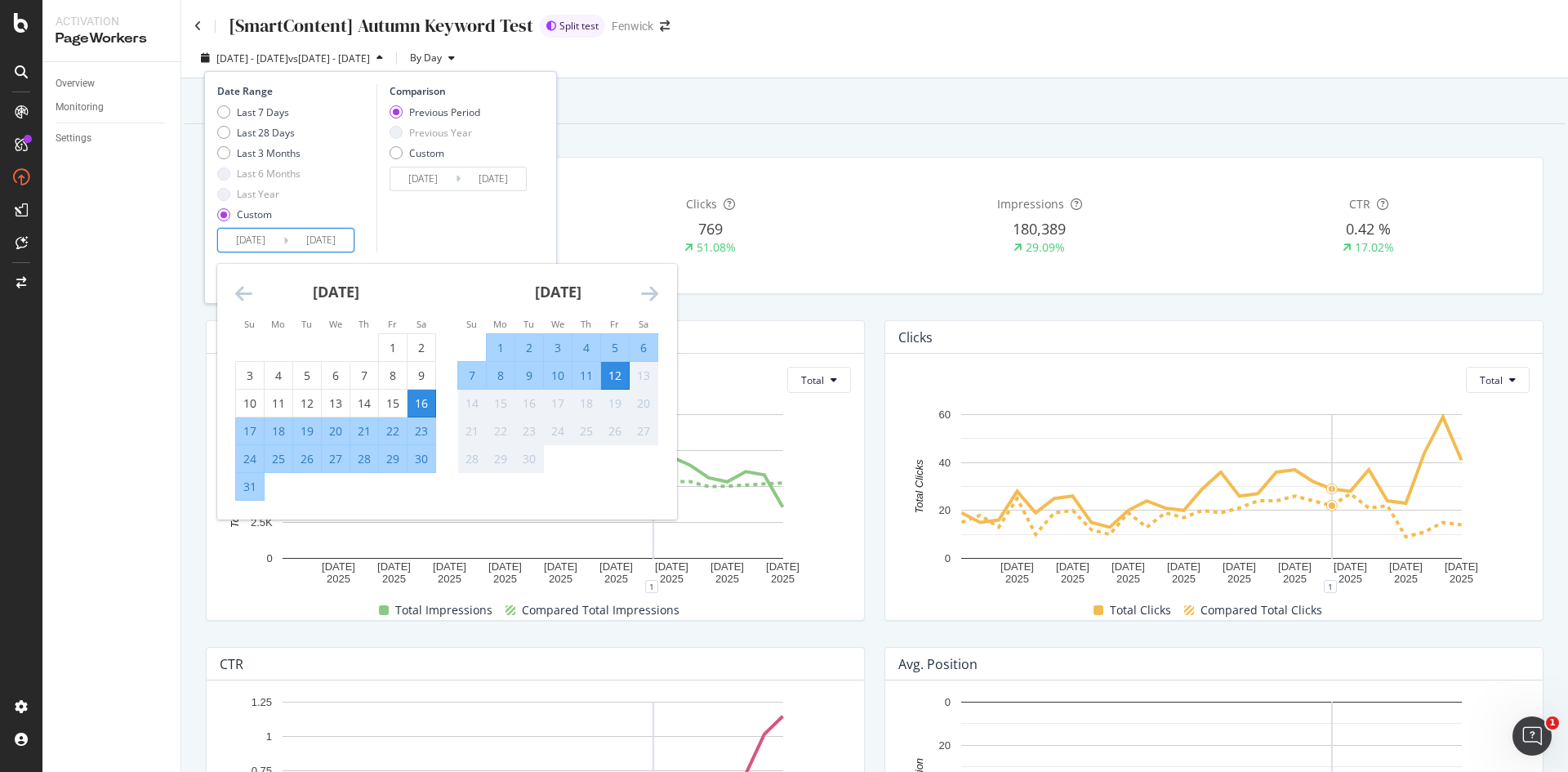
click at [546, 345] on div "3" at bounding box center [557, 348] width 28 height 16
type input "2025/09/03"
type input "2025/07/28"
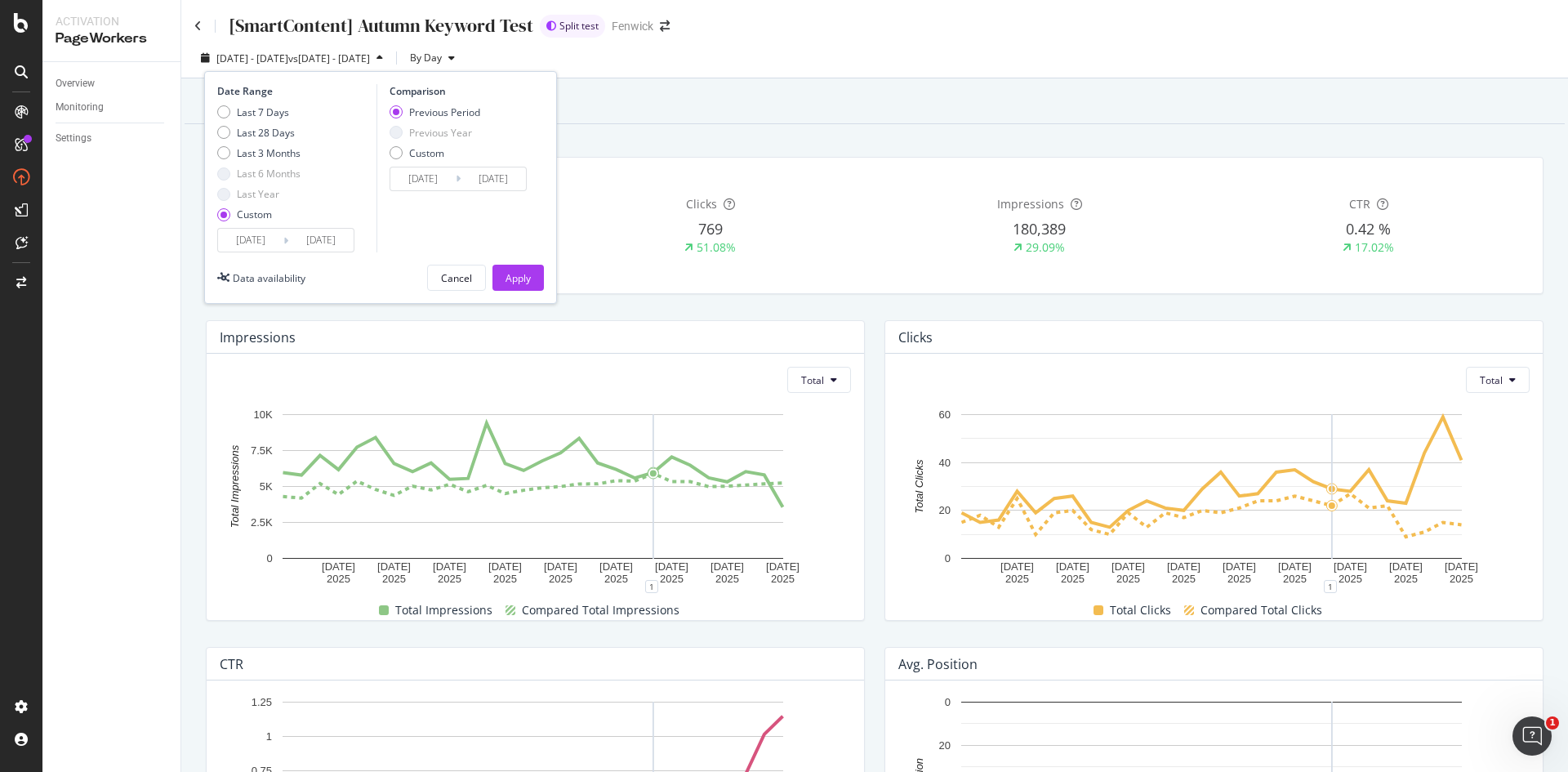
click at [324, 246] on input "2025/09/03" at bounding box center [321, 240] width 65 height 23
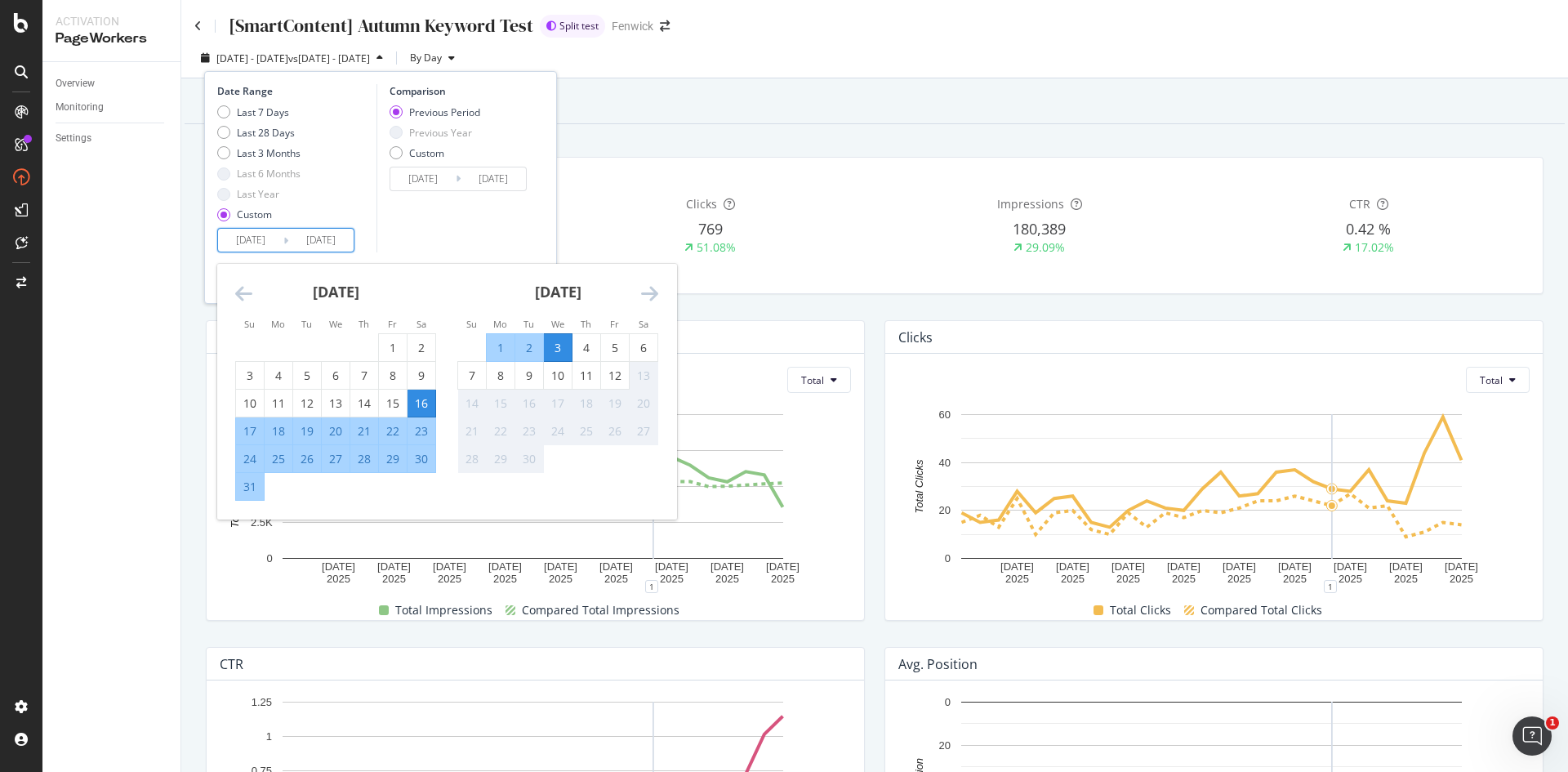
click at [564, 349] on div "3" at bounding box center [557, 348] width 28 height 16
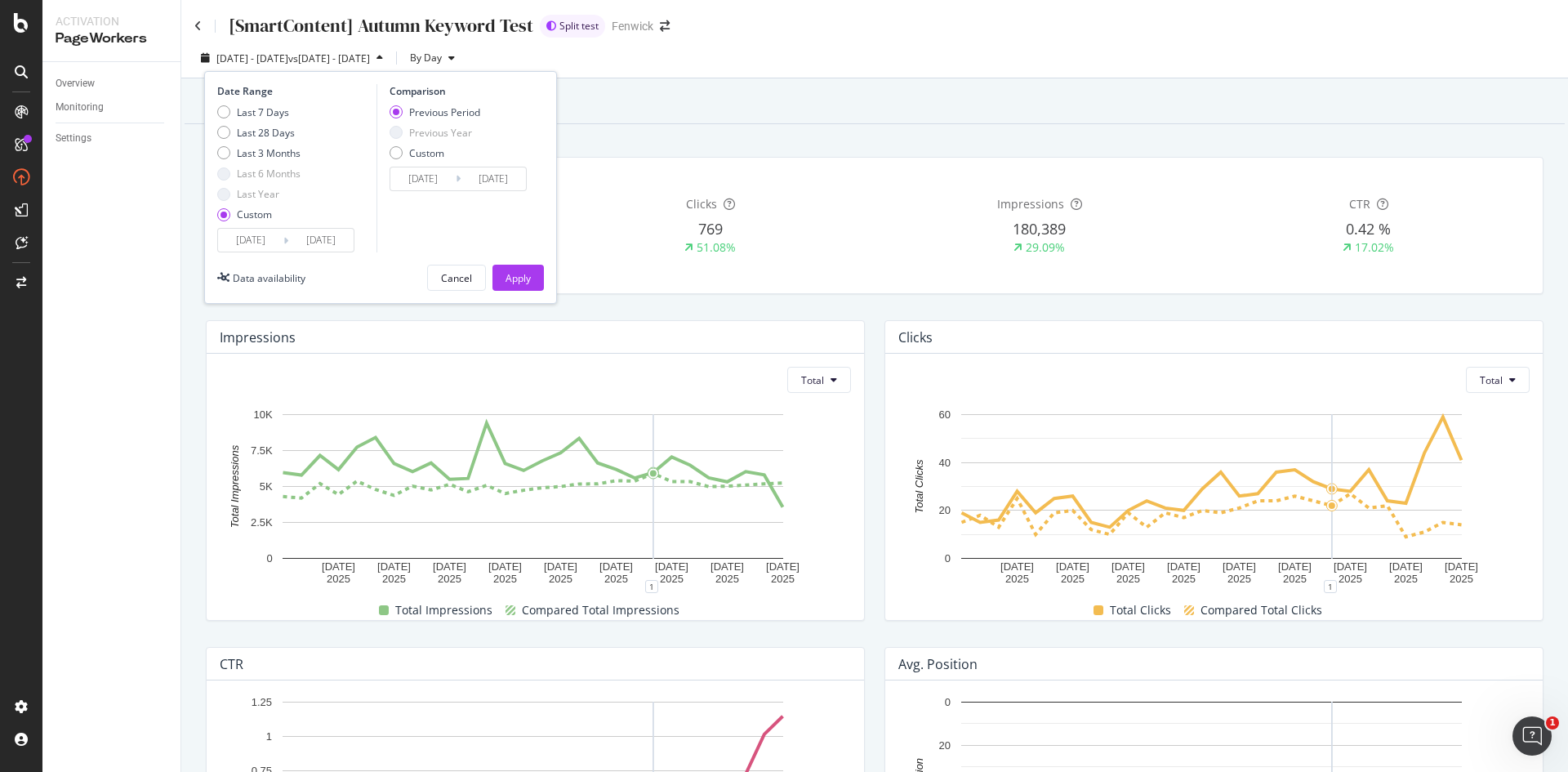
click at [303, 245] on input "2025/09/03" at bounding box center [321, 240] width 65 height 23
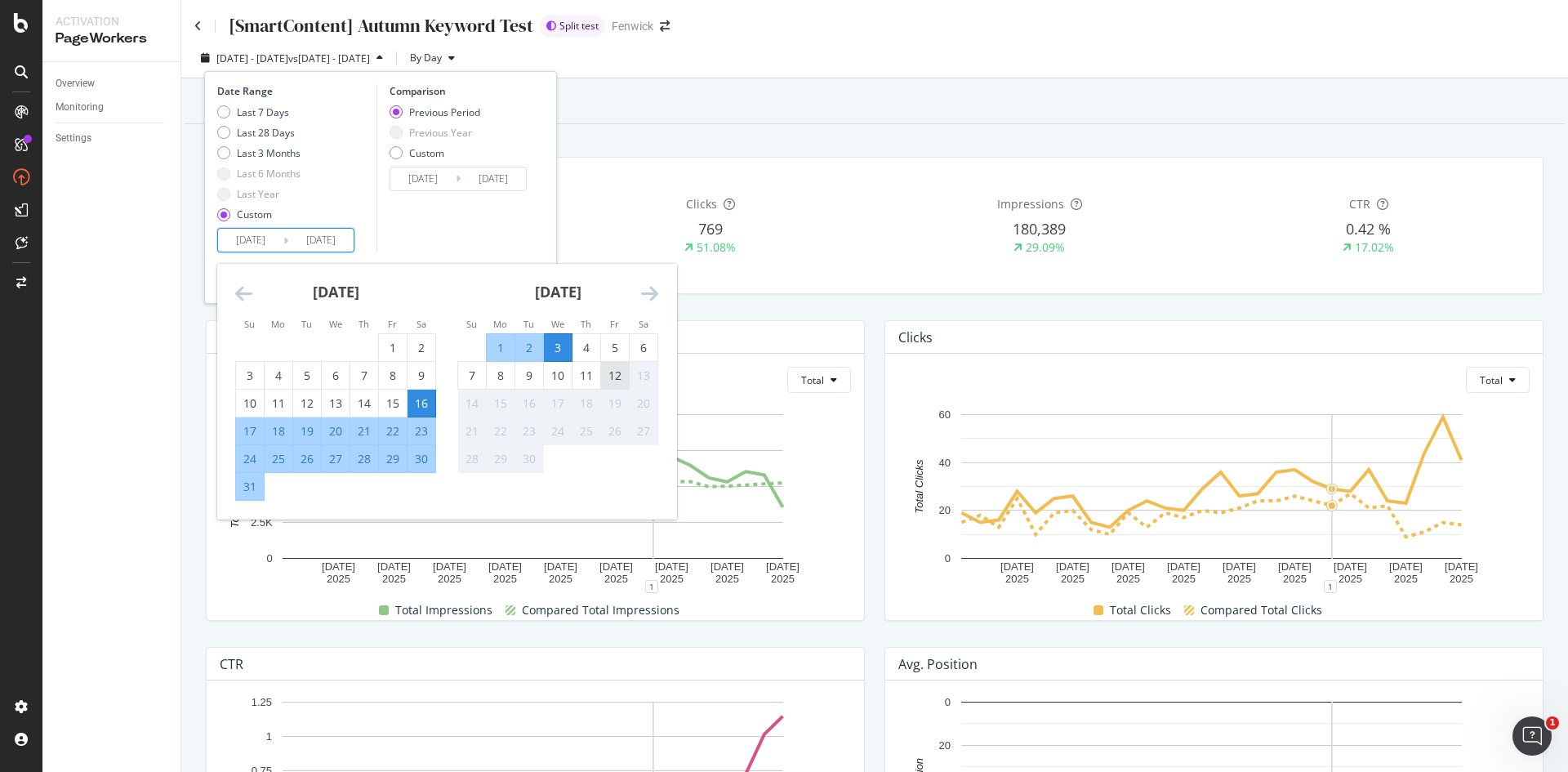
click at [624, 383] on div "12" at bounding box center [615, 376] width 28 height 16
type input "2025/09/12"
type input "2025/07/19"
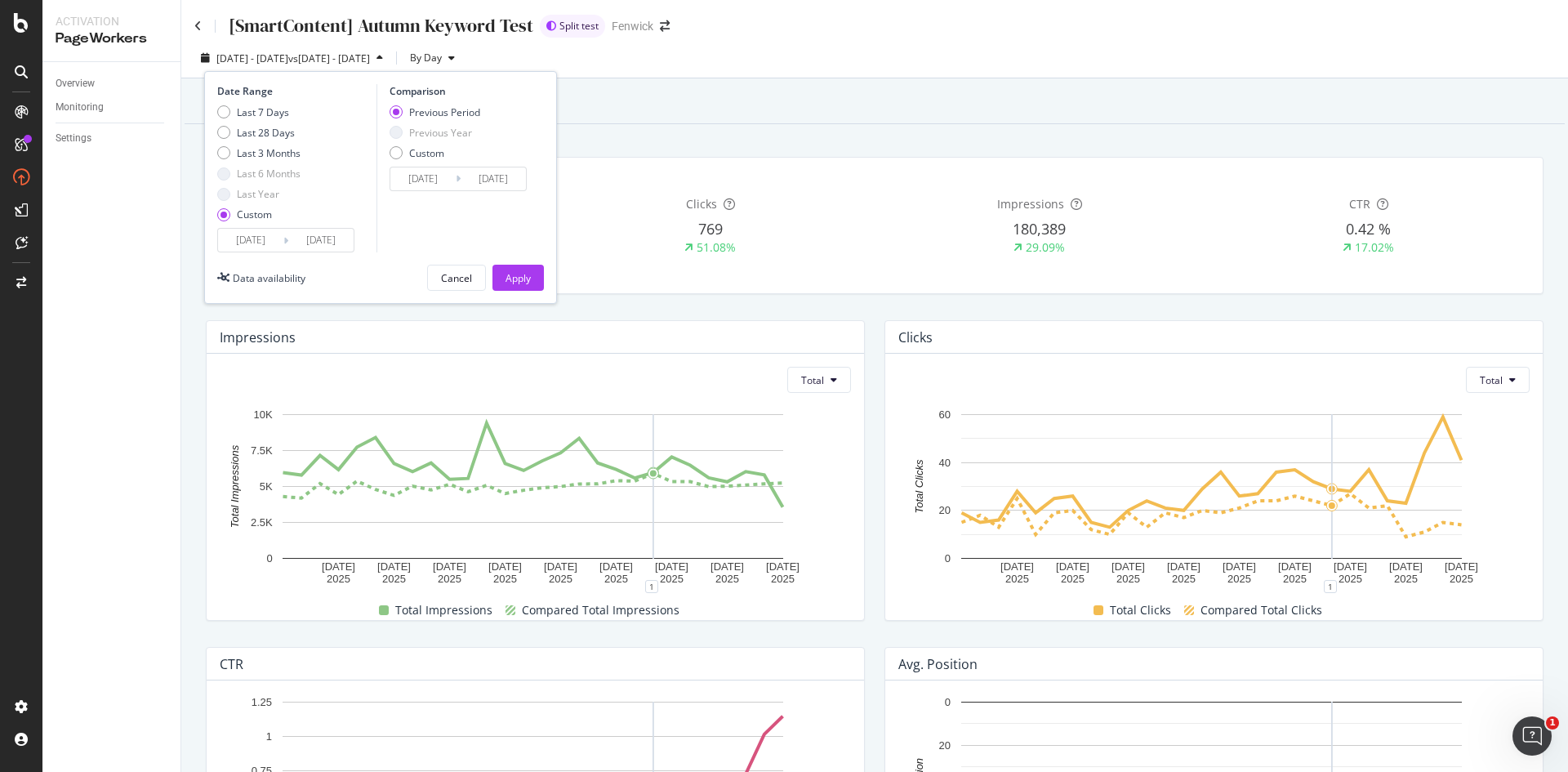
click at [286, 246] on icon at bounding box center [286, 241] width 5 height 16
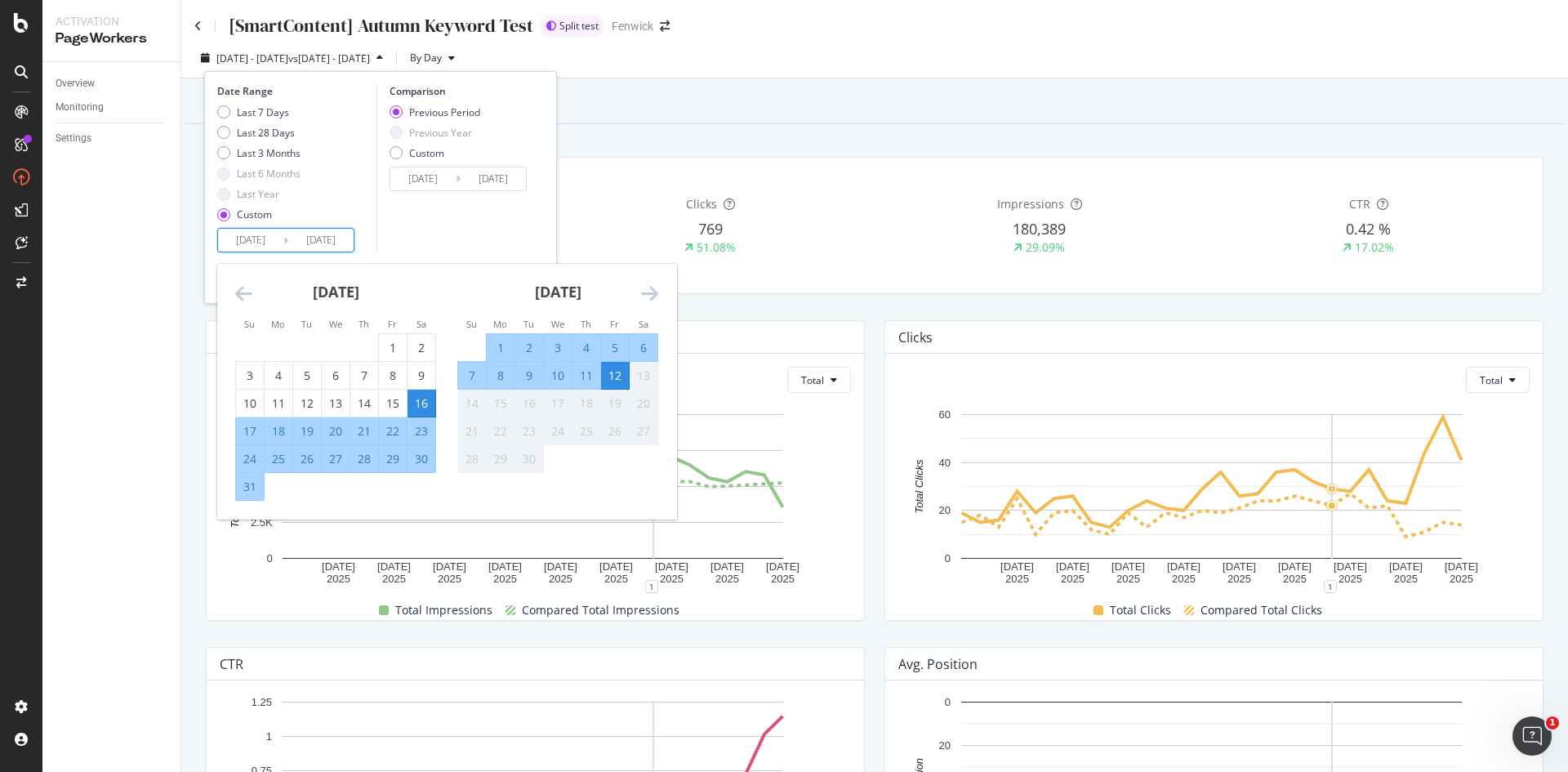
click at [295, 238] on input "2025/09/12" at bounding box center [321, 240] width 65 height 23
click at [557, 350] on div "3" at bounding box center [557, 348] width 28 height 16
type input "2025/09/03"
type input "2025/07/28"
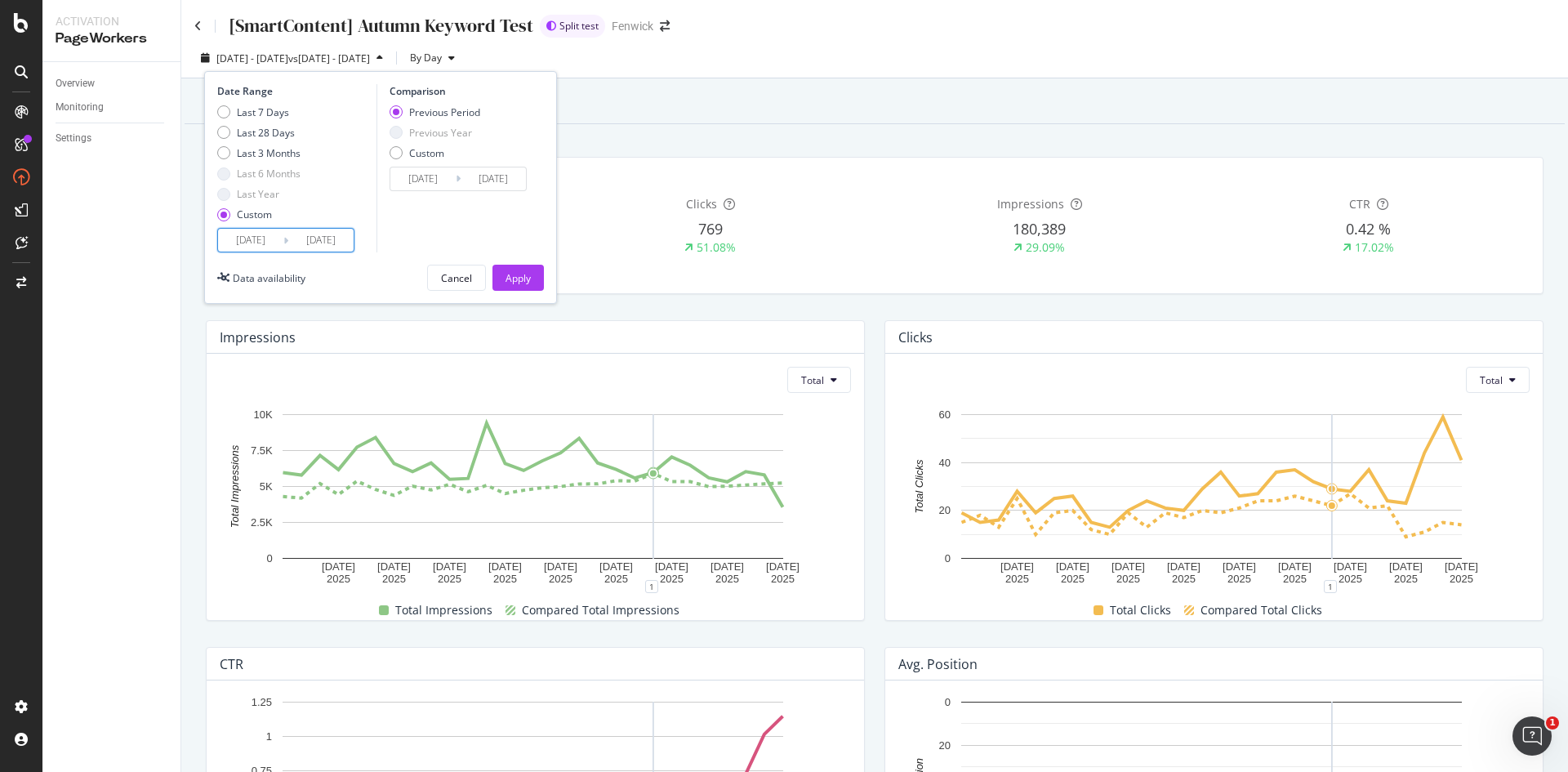
click at [299, 243] on input "2025/09/03" at bounding box center [321, 240] width 65 height 23
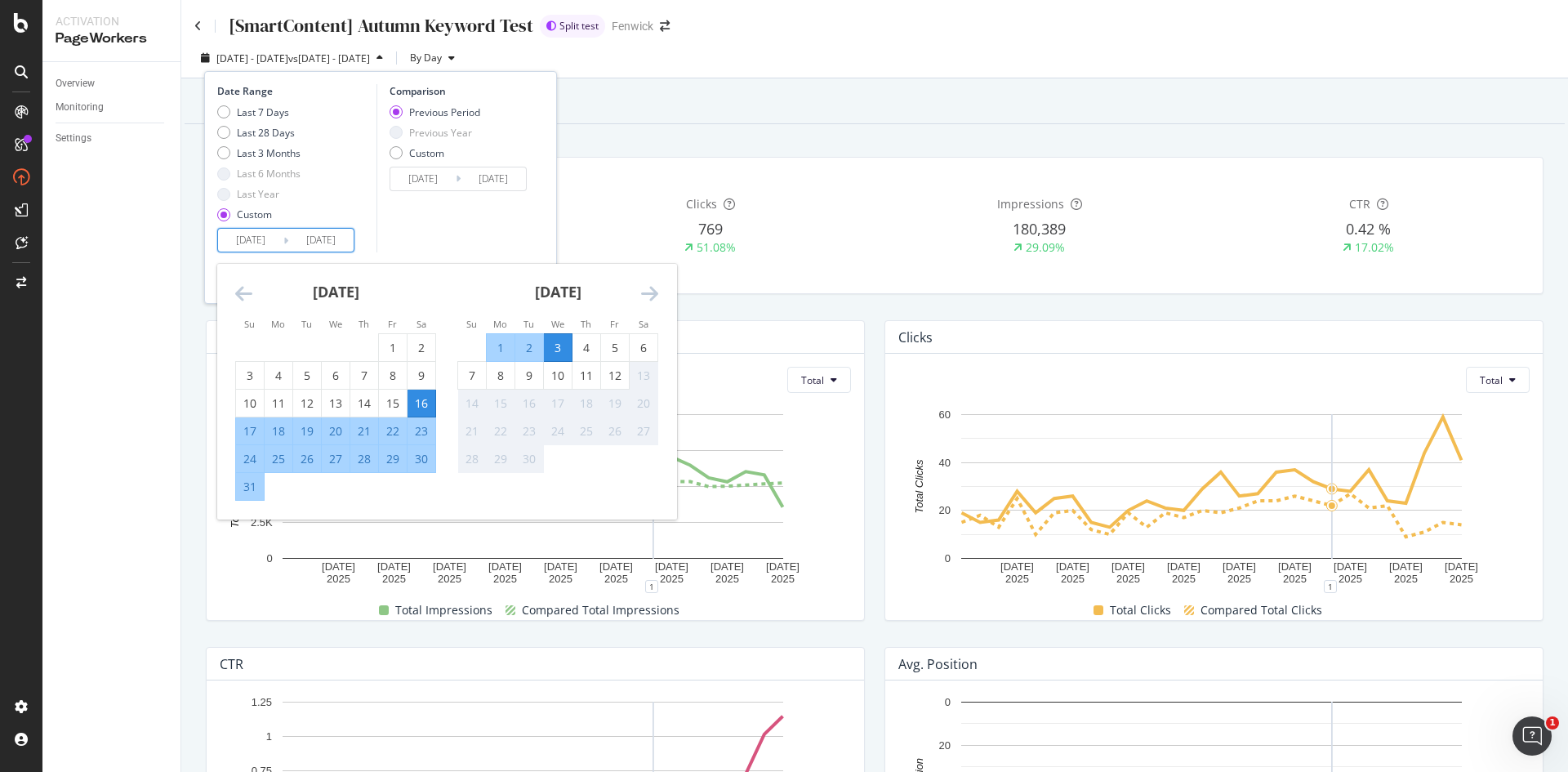
click at [252, 245] on input "2025/08/16" at bounding box center [251, 240] width 65 height 23
click at [558, 348] on div "3" at bounding box center [557, 348] width 28 height 16
type input "2025/09/03"
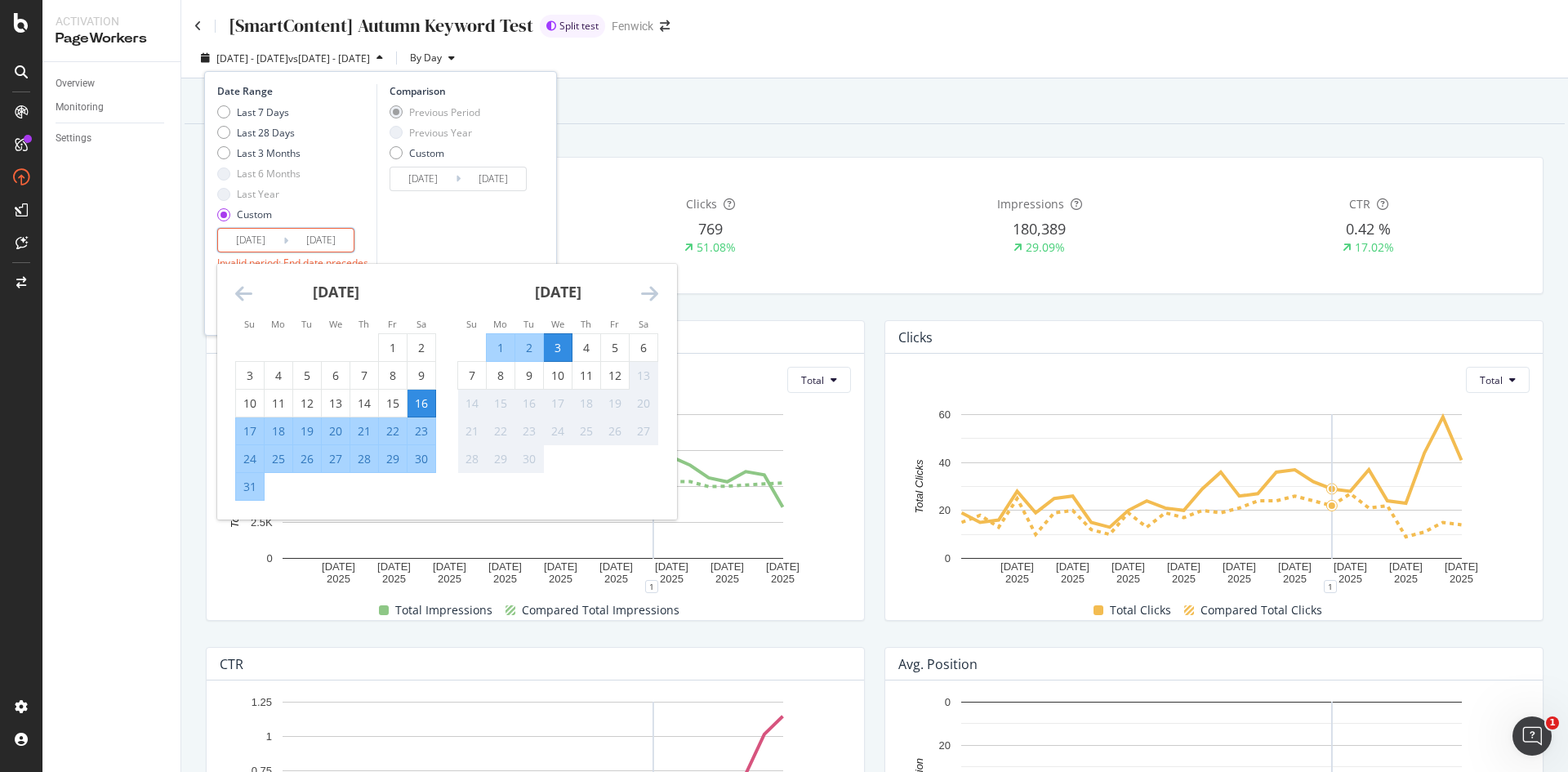
type input "2025/09/02"
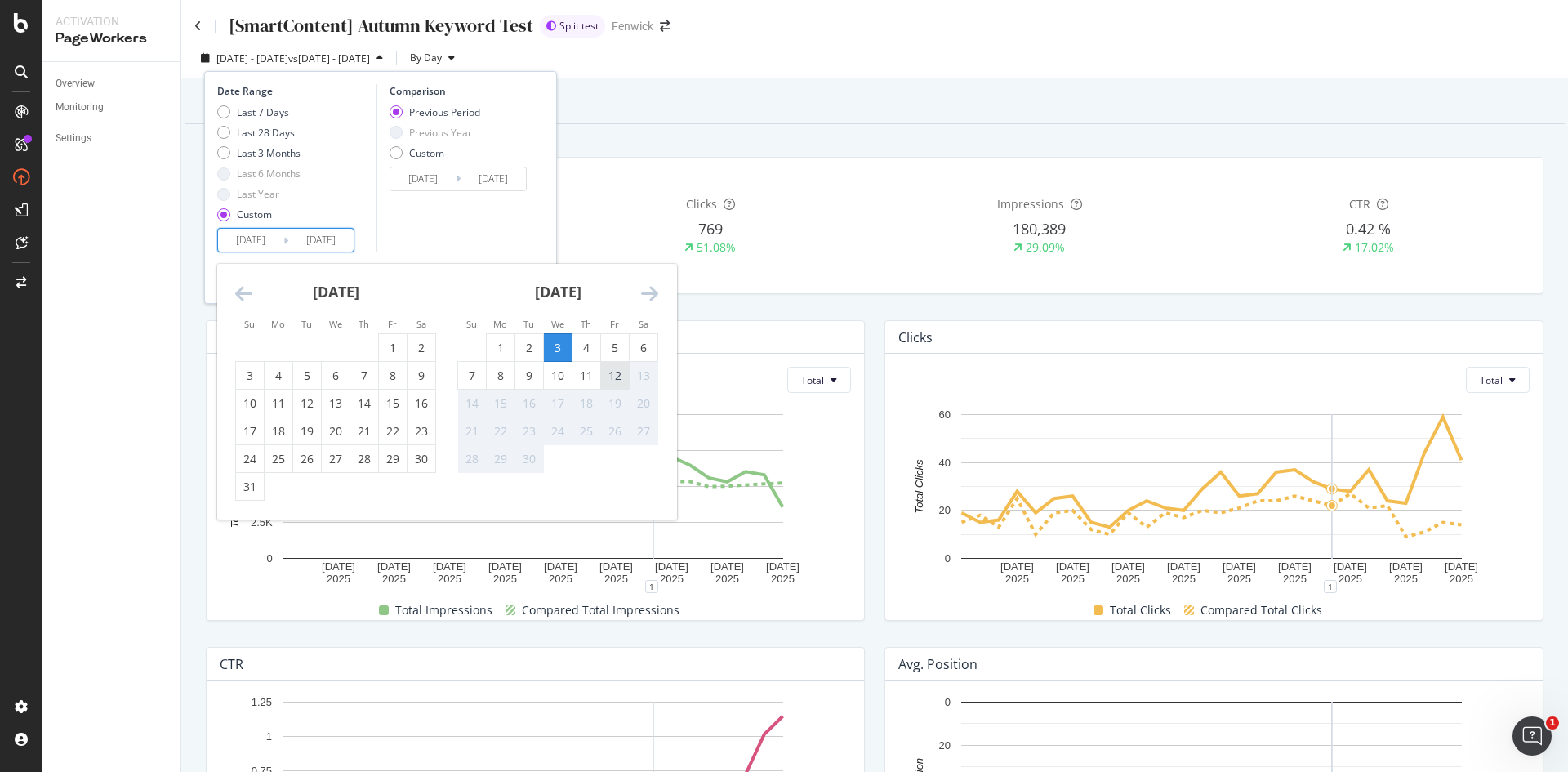
click at [618, 376] on div "12" at bounding box center [615, 376] width 28 height 16
type input "2025/09/12"
type input "2025/08/24"
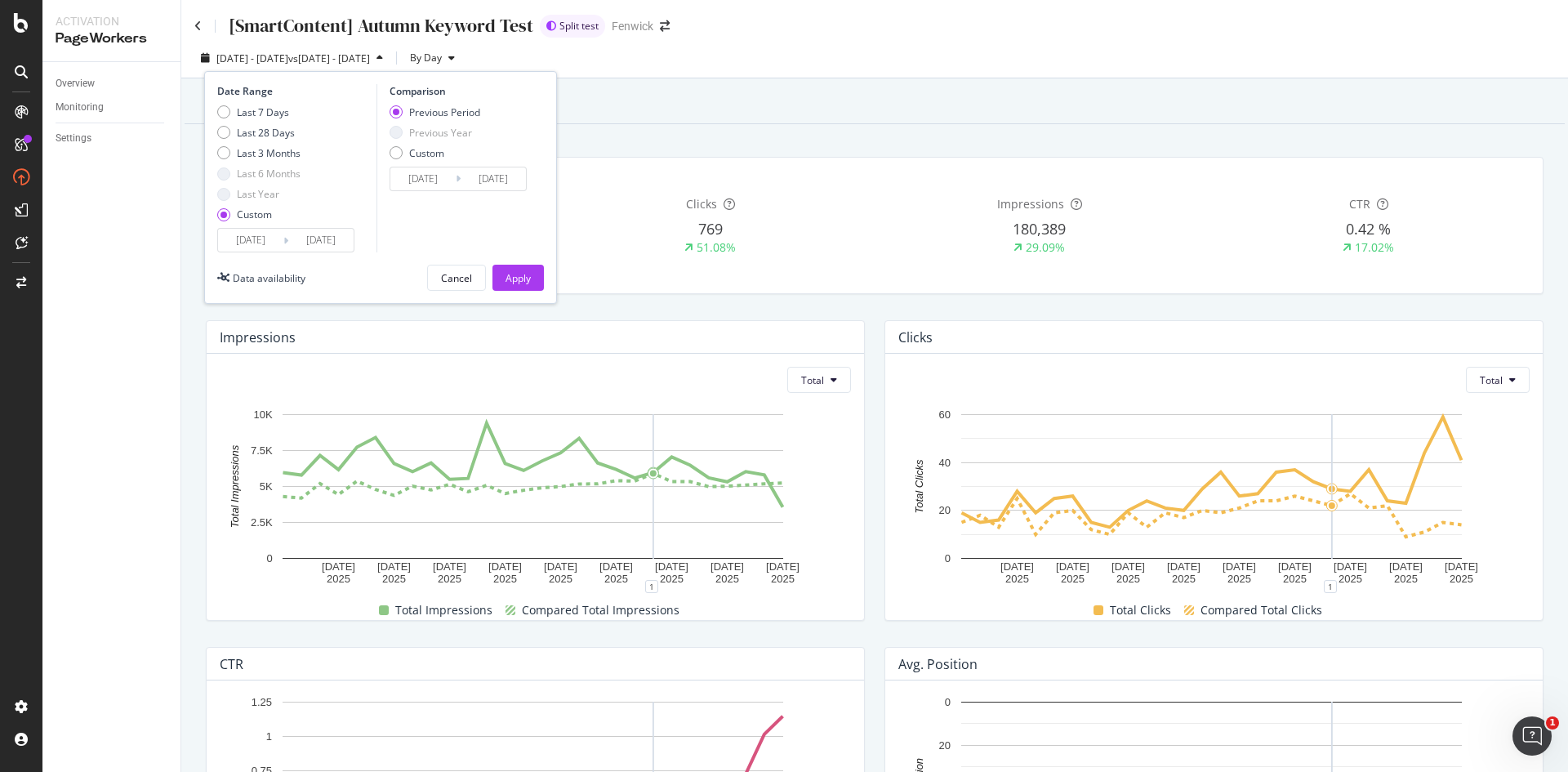
click at [489, 189] on input "2025/09/02" at bounding box center [493, 179] width 65 height 23
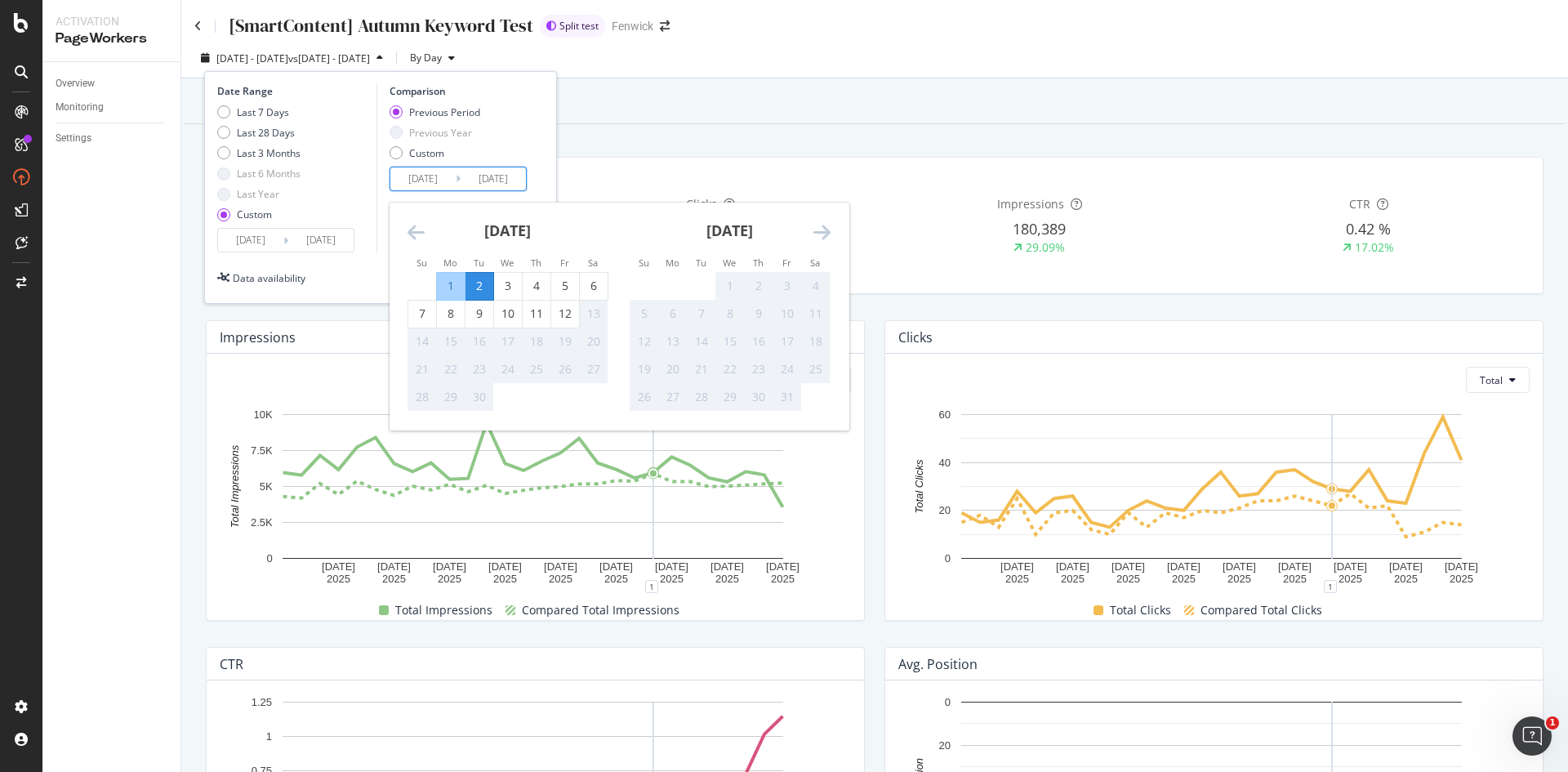
click at [489, 189] on input "2025/09/02" at bounding box center [493, 179] width 65 height 23
click at [369, 222] on div "Last 7 Days Last 28 Days Last 3 Months Last 6 Months Last Year Custom" at bounding box center [295, 167] width 155 height 123
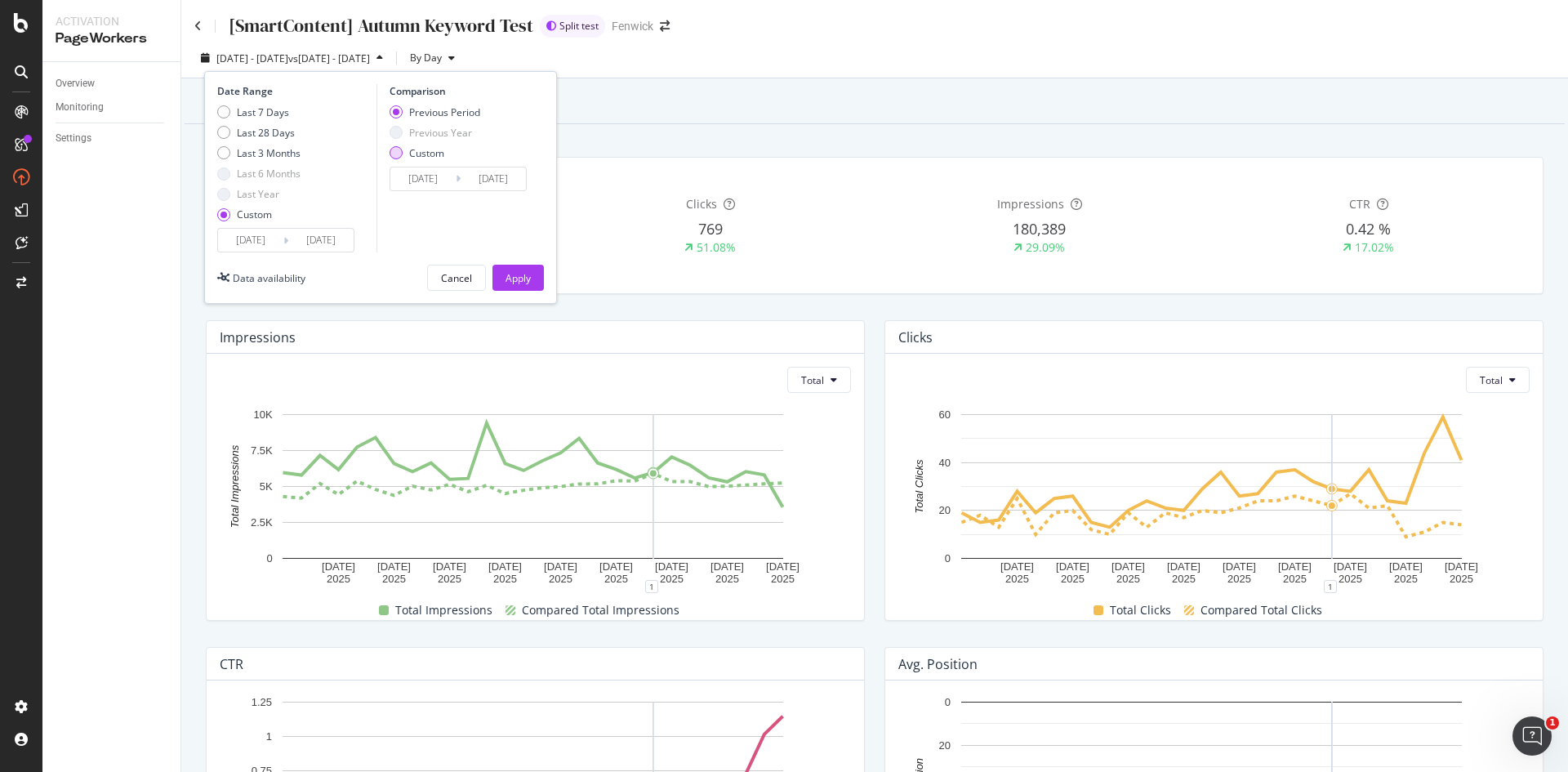
click at [395, 155] on div "Custom" at bounding box center [396, 152] width 13 height 13
click at [397, 109] on div "Previous Period" at bounding box center [396, 111] width 13 height 13
click at [525, 280] on div "Apply" at bounding box center [519, 278] width 26 height 14
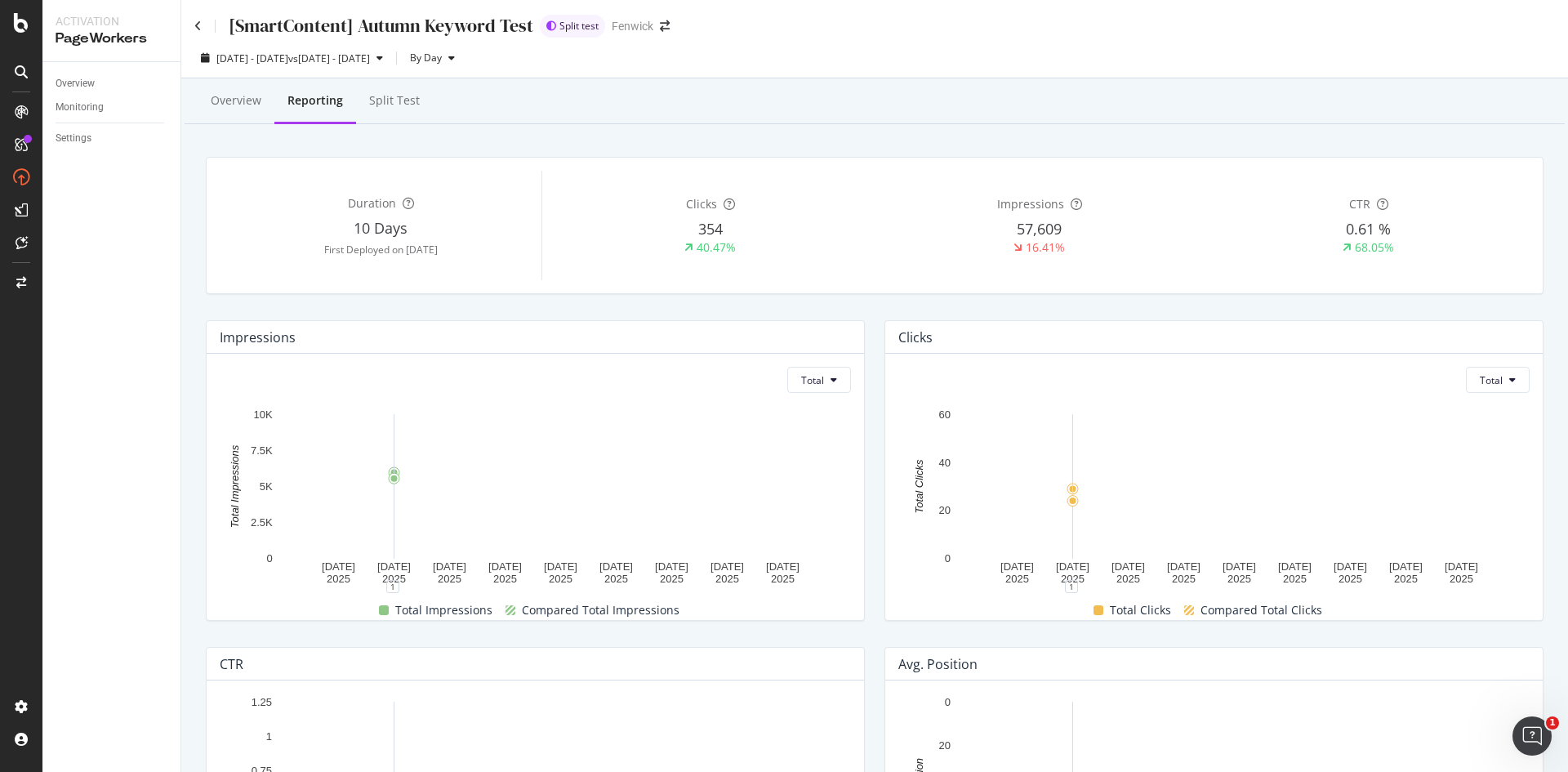
click at [1215, 252] on div "68.05%" at bounding box center [1368, 247] width 322 height 16
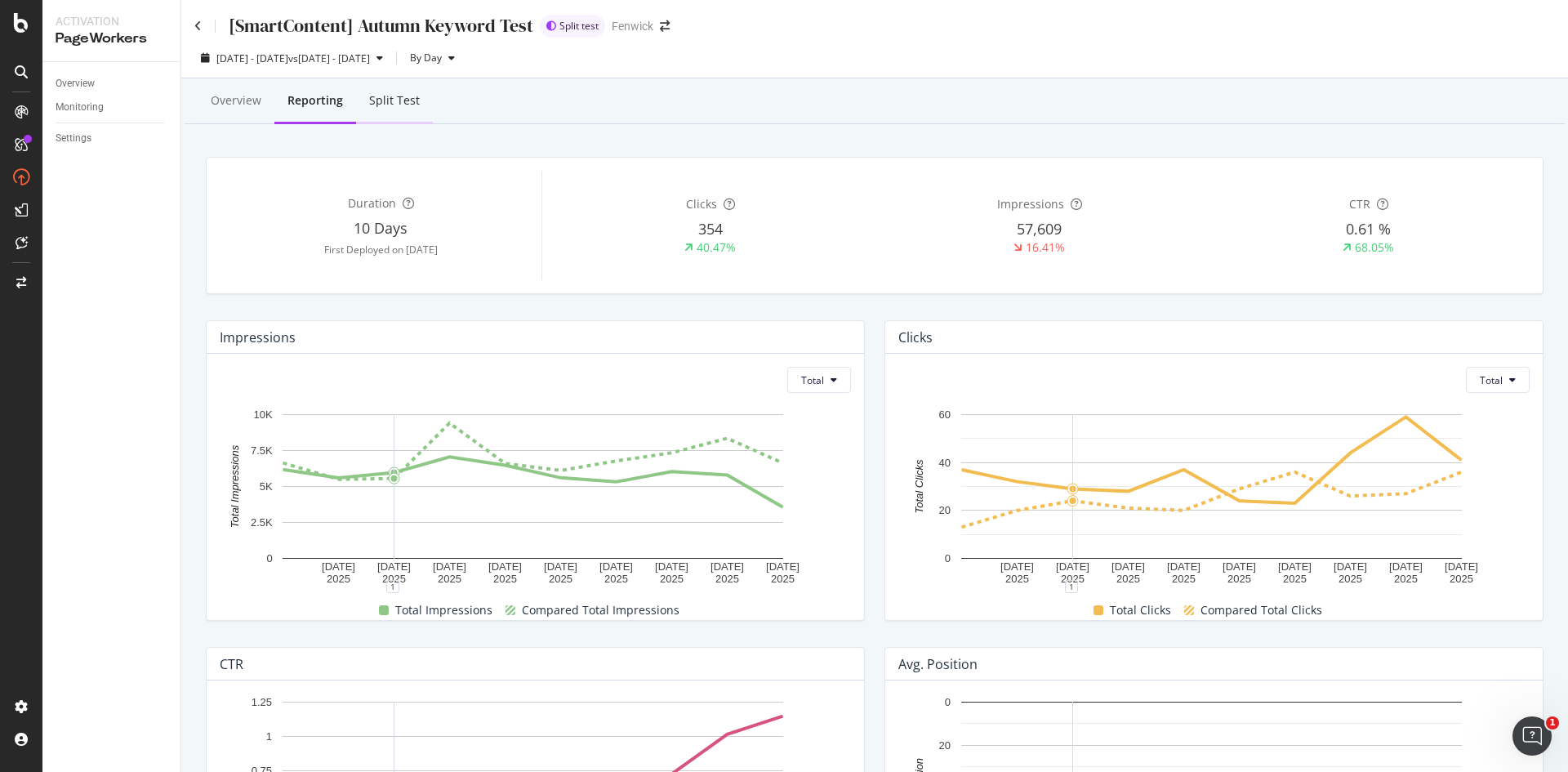
click at [402, 103] on div "Split Test" at bounding box center [394, 100] width 51 height 16
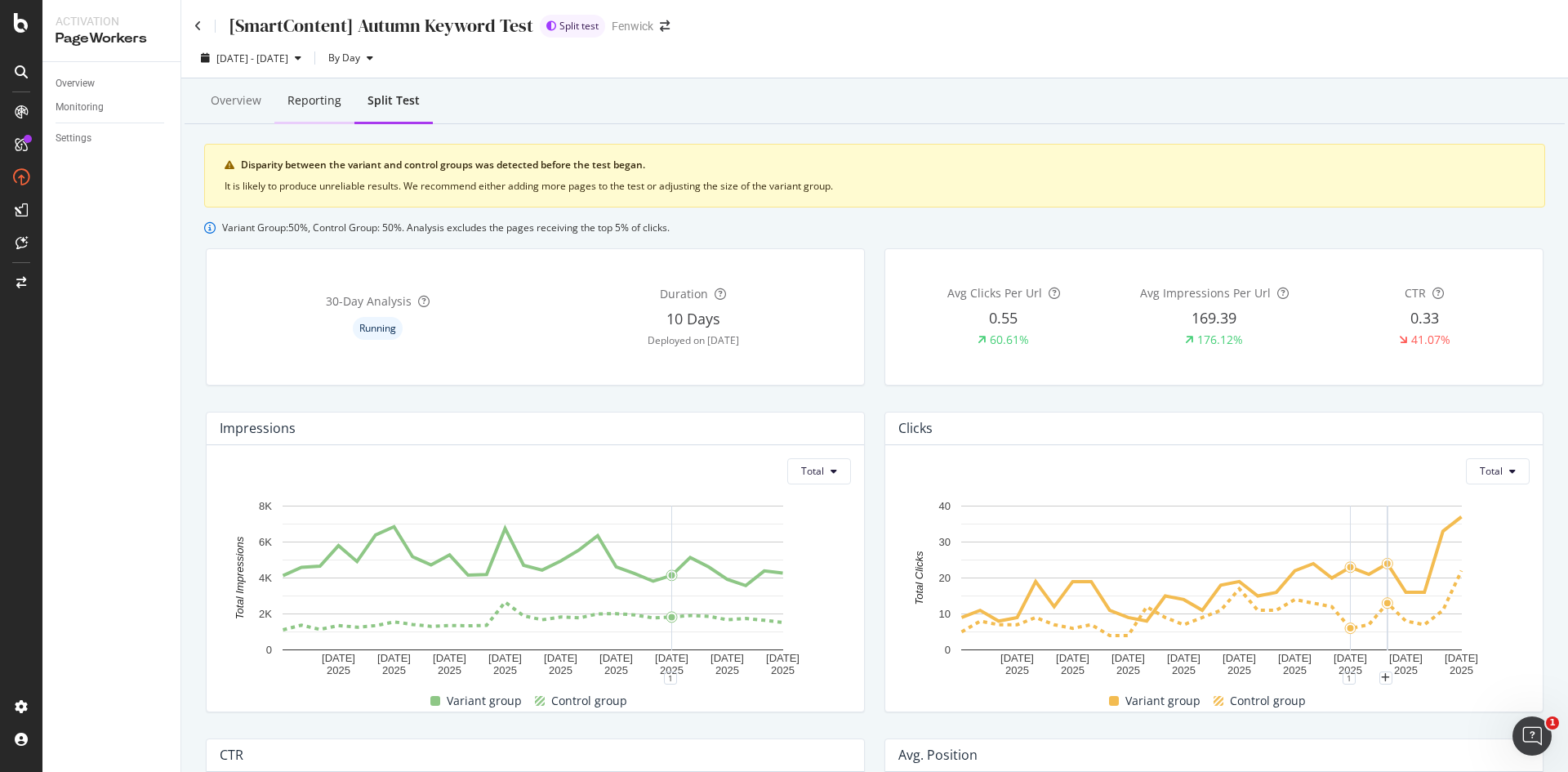
click at [312, 93] on div "Reporting" at bounding box center [314, 100] width 54 height 16
